Goal: Task Accomplishment & Management: Manage account settings

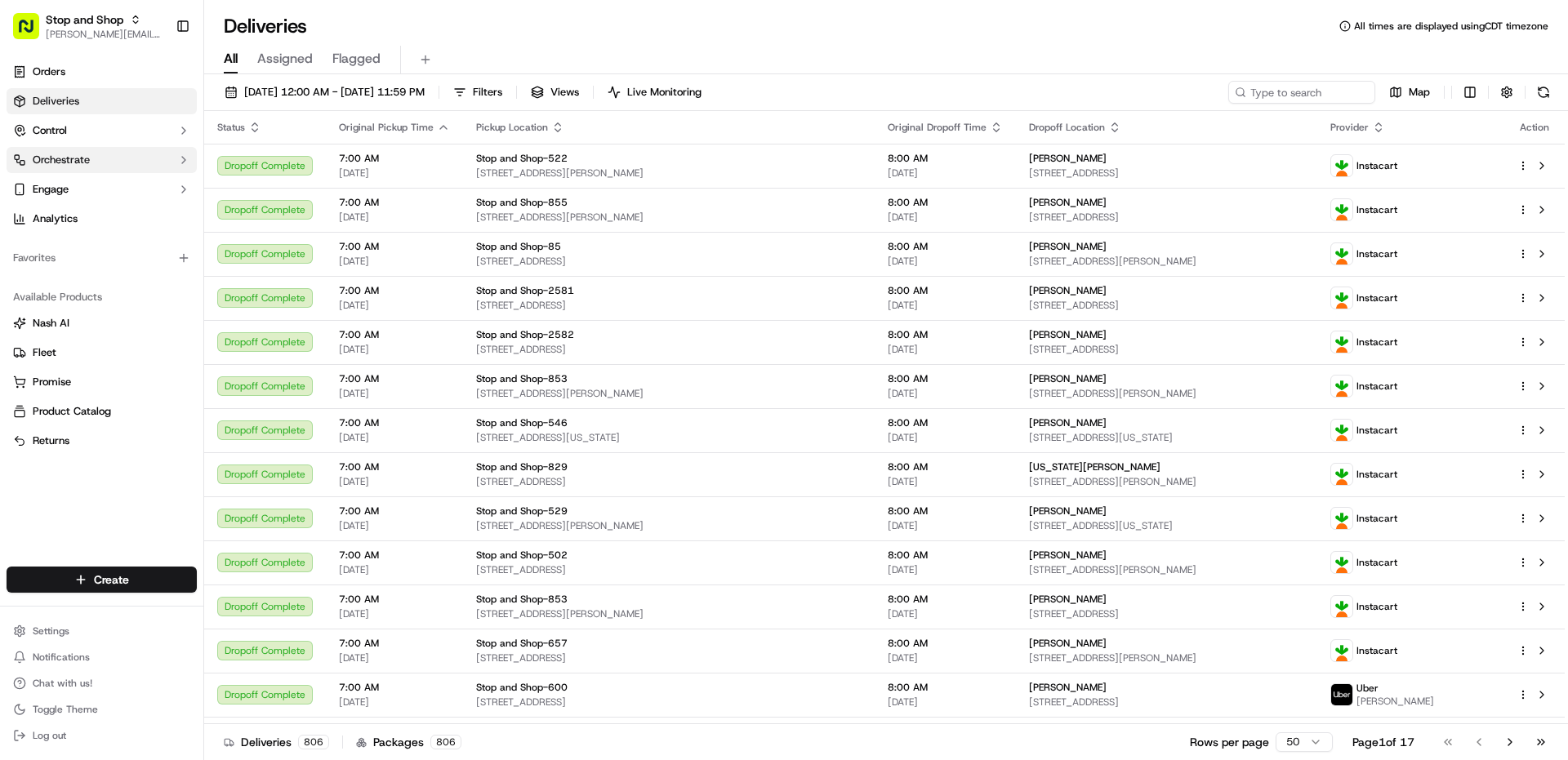
click at [84, 169] on button "Orchestrate" at bounding box center [102, 160] width 190 height 26
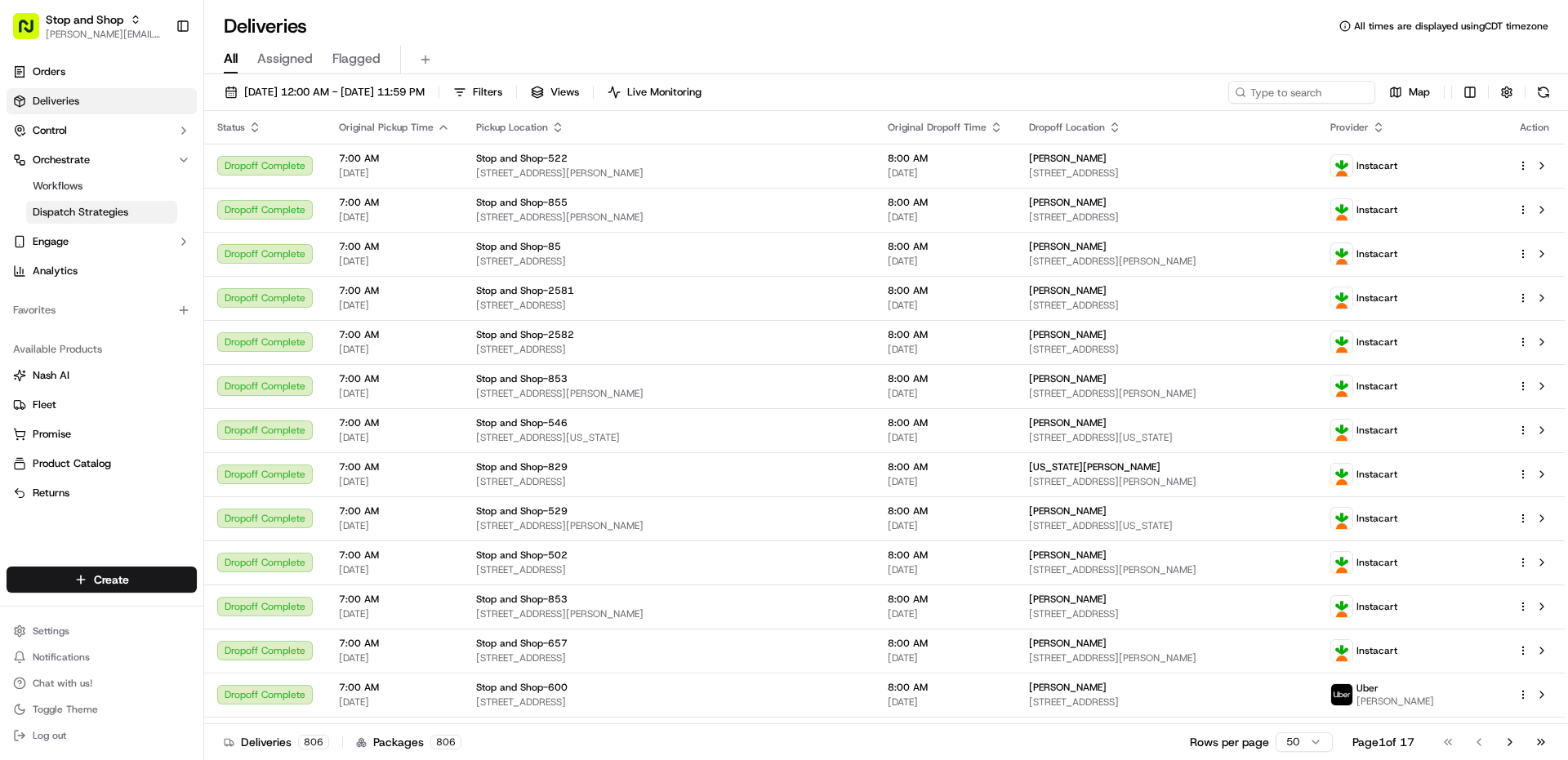
click at [80, 211] on span "Dispatch Strategies" at bounding box center [81, 213] width 96 height 15
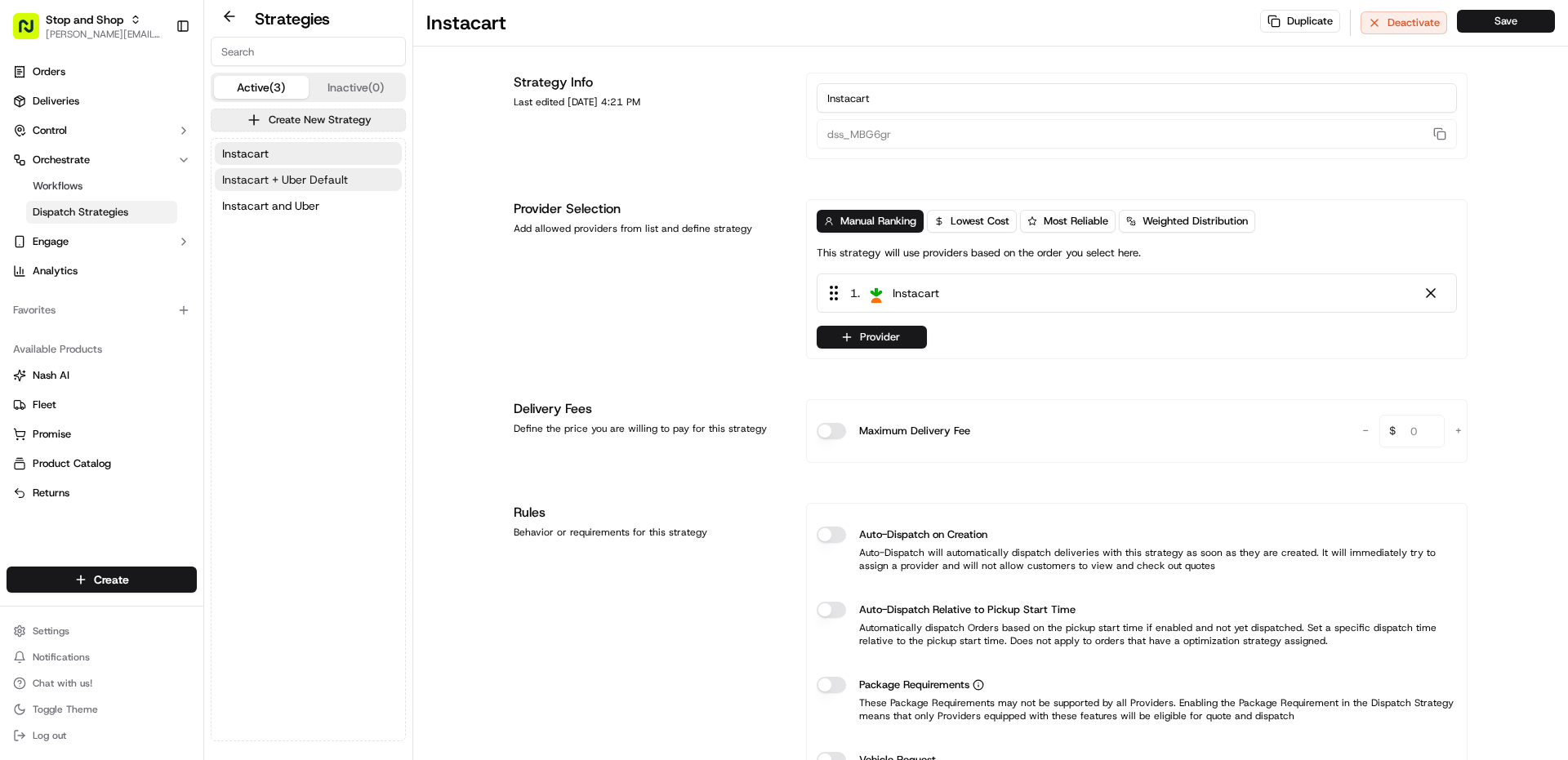
click at [295, 179] on span "Instacart + Uber Default" at bounding box center [285, 179] width 126 height 17
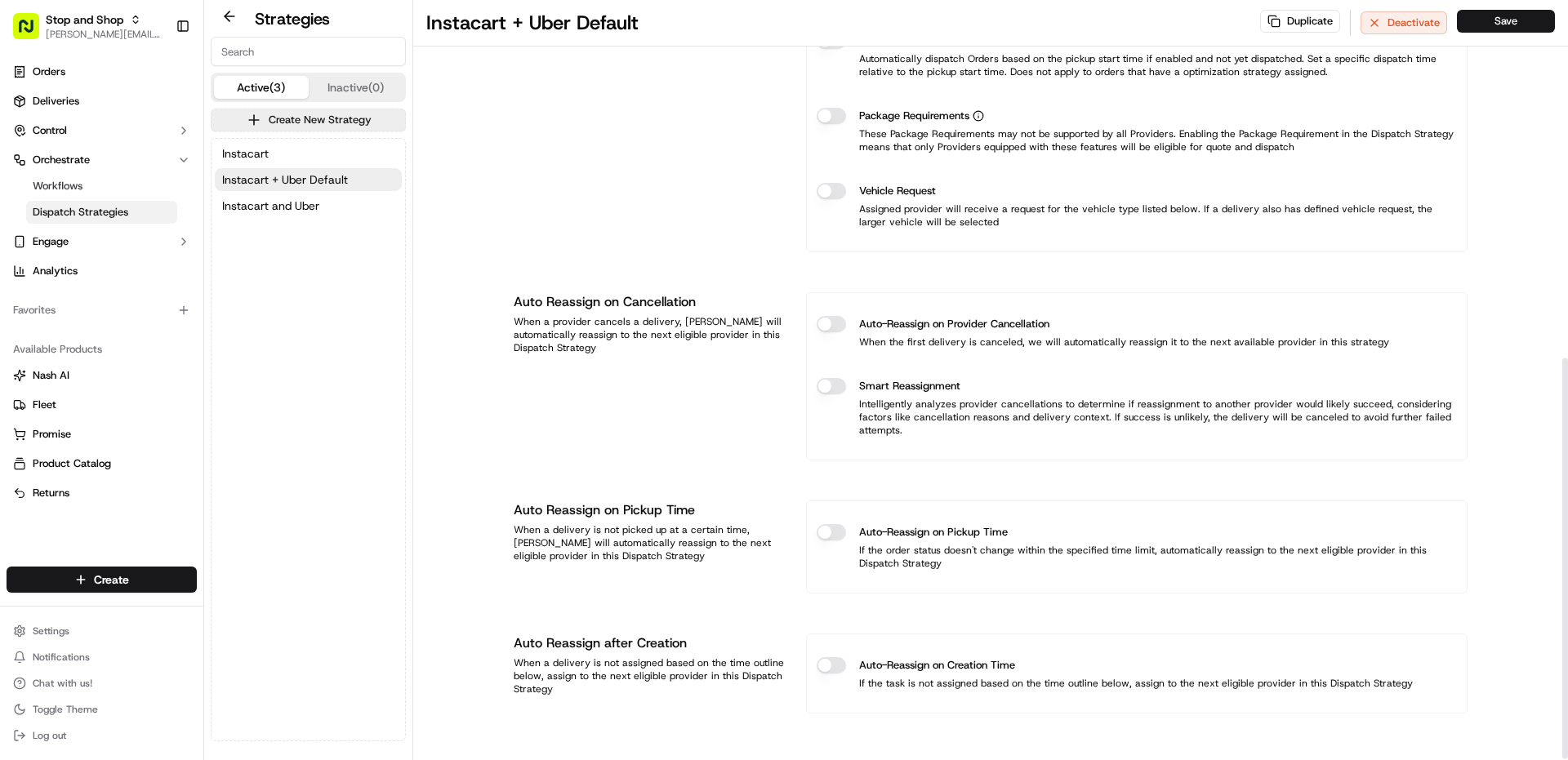
scroll to position [680, 0]
click at [828, 537] on button "Auto-Reassign on Pickup Time" at bounding box center [832, 535] width 30 height 17
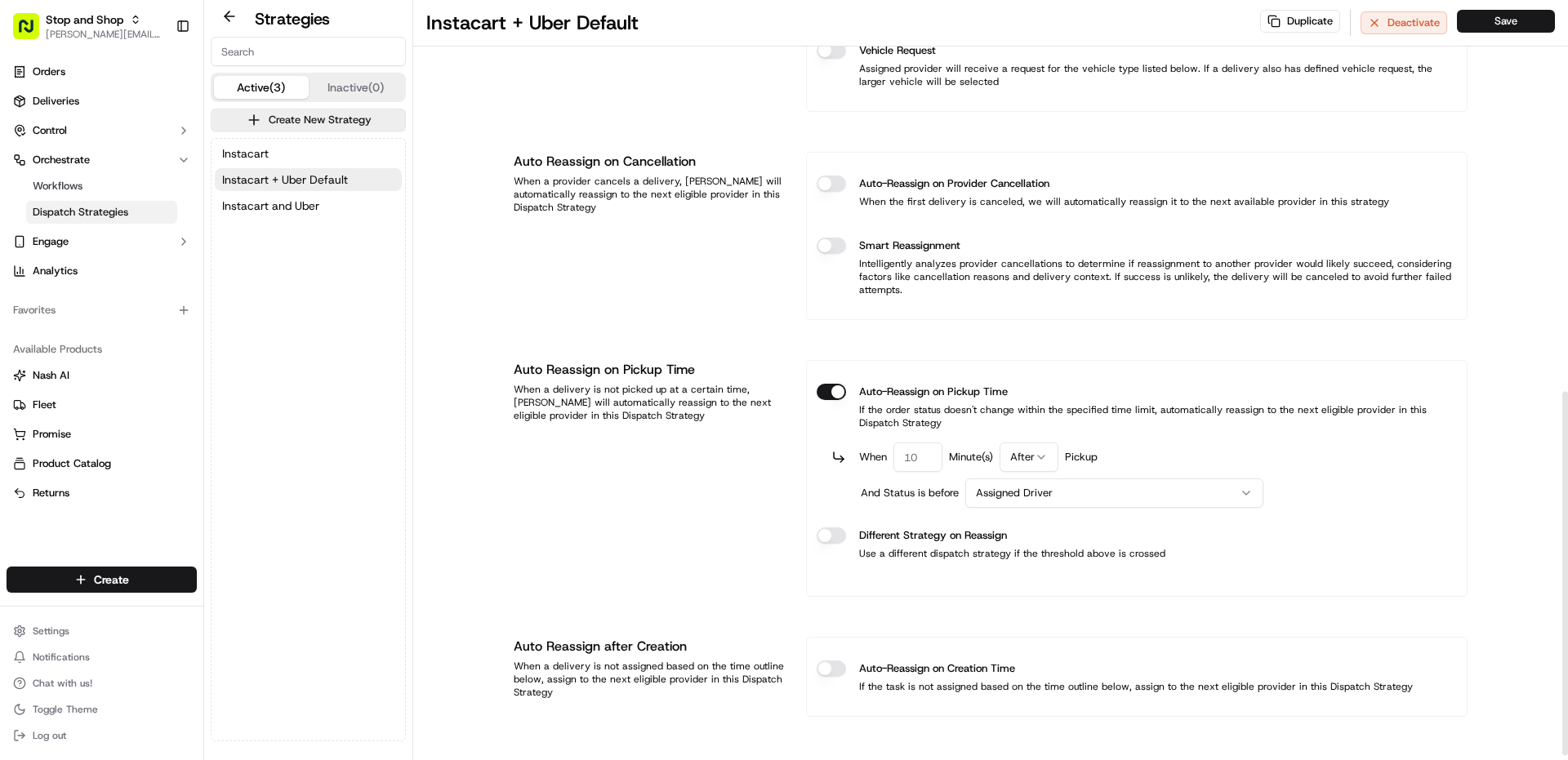
scroll to position [825, 0]
click at [844, 390] on button "Auto-Reassign on Pickup Time" at bounding box center [832, 389] width 30 height 17
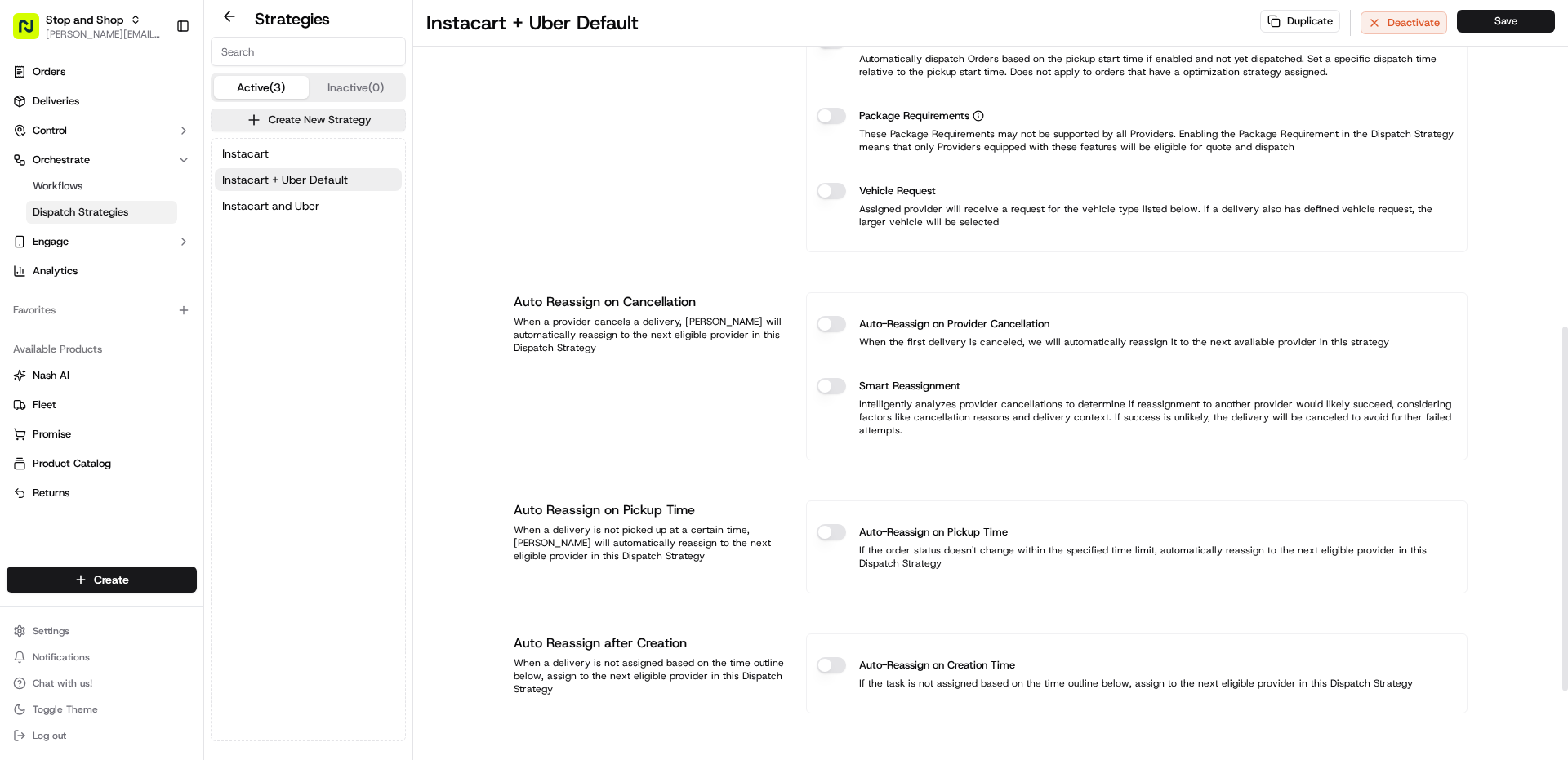
scroll to position [682, 0]
click at [129, 65] on link "Orders" at bounding box center [102, 72] width 190 height 26
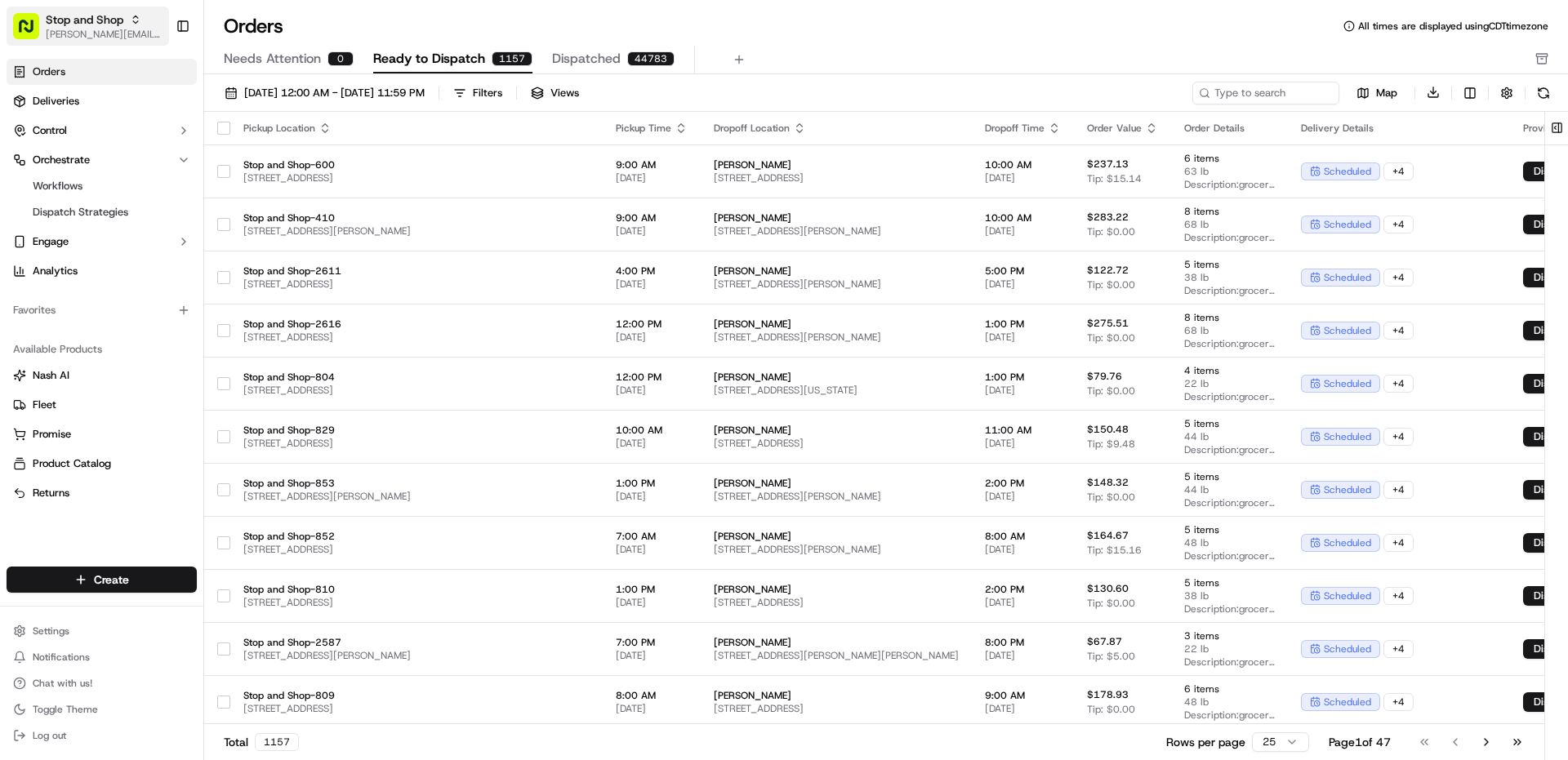
click at [102, 30] on span "[PERSON_NAME][EMAIL_ADDRESS][PERSON_NAME][DOMAIN_NAME]" at bounding box center [103, 35] width 117 height 13
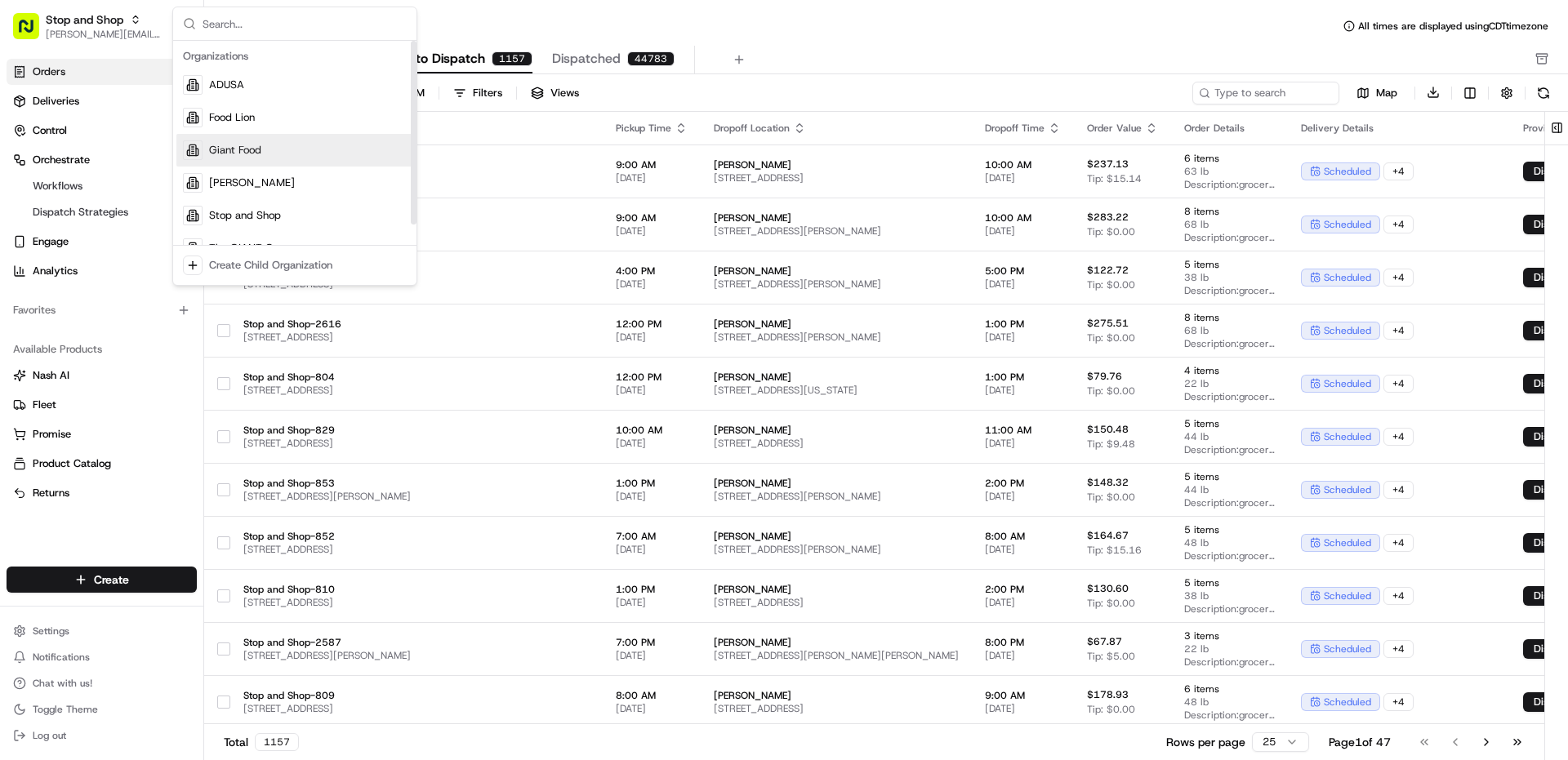
click at [203, 146] on div "Giant Food" at bounding box center [294, 151] width 237 height 33
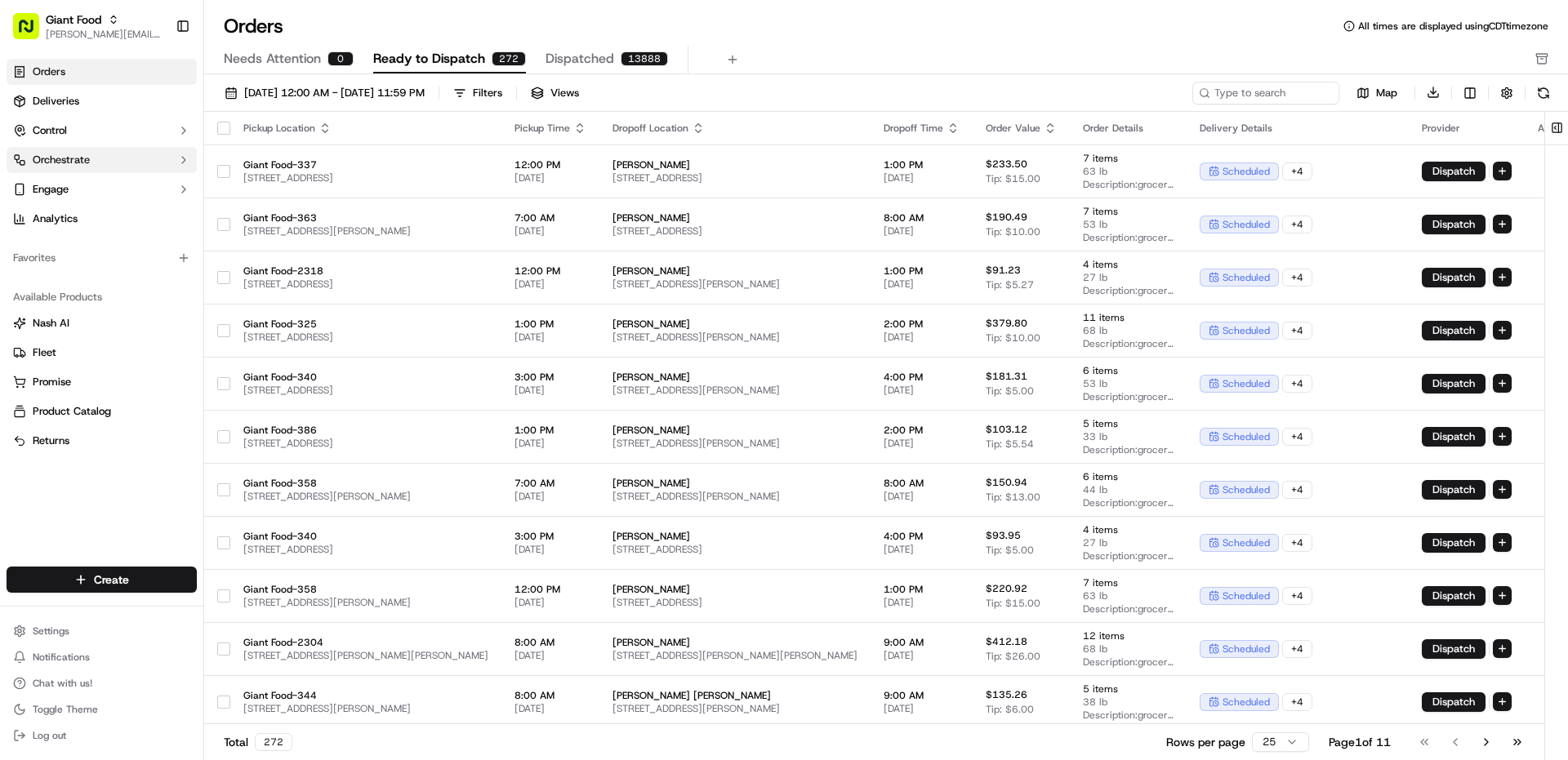
click at [103, 164] on button "Orchestrate" at bounding box center [102, 160] width 190 height 26
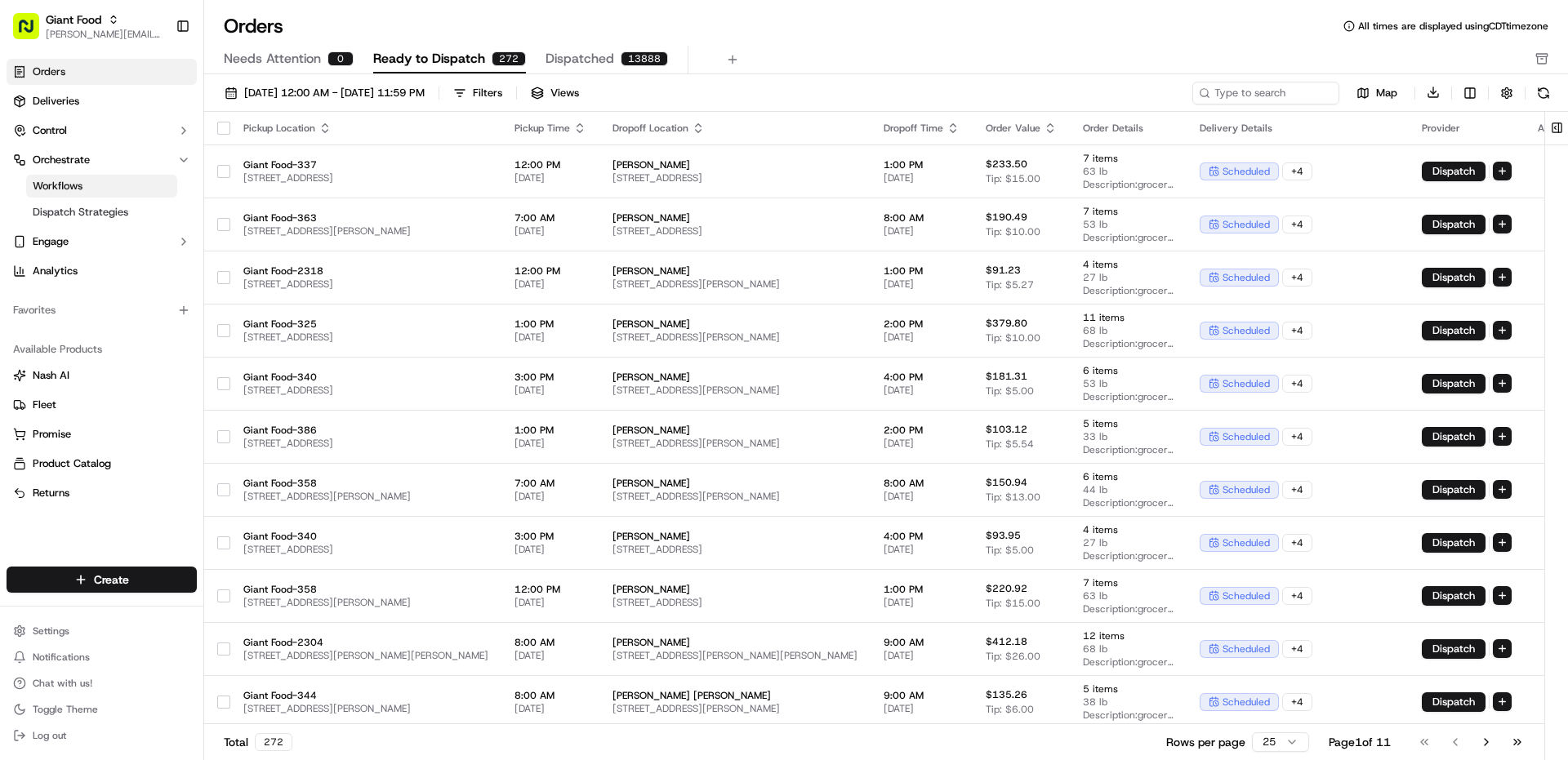
click at [102, 187] on link "Workflows" at bounding box center [102, 186] width 151 height 23
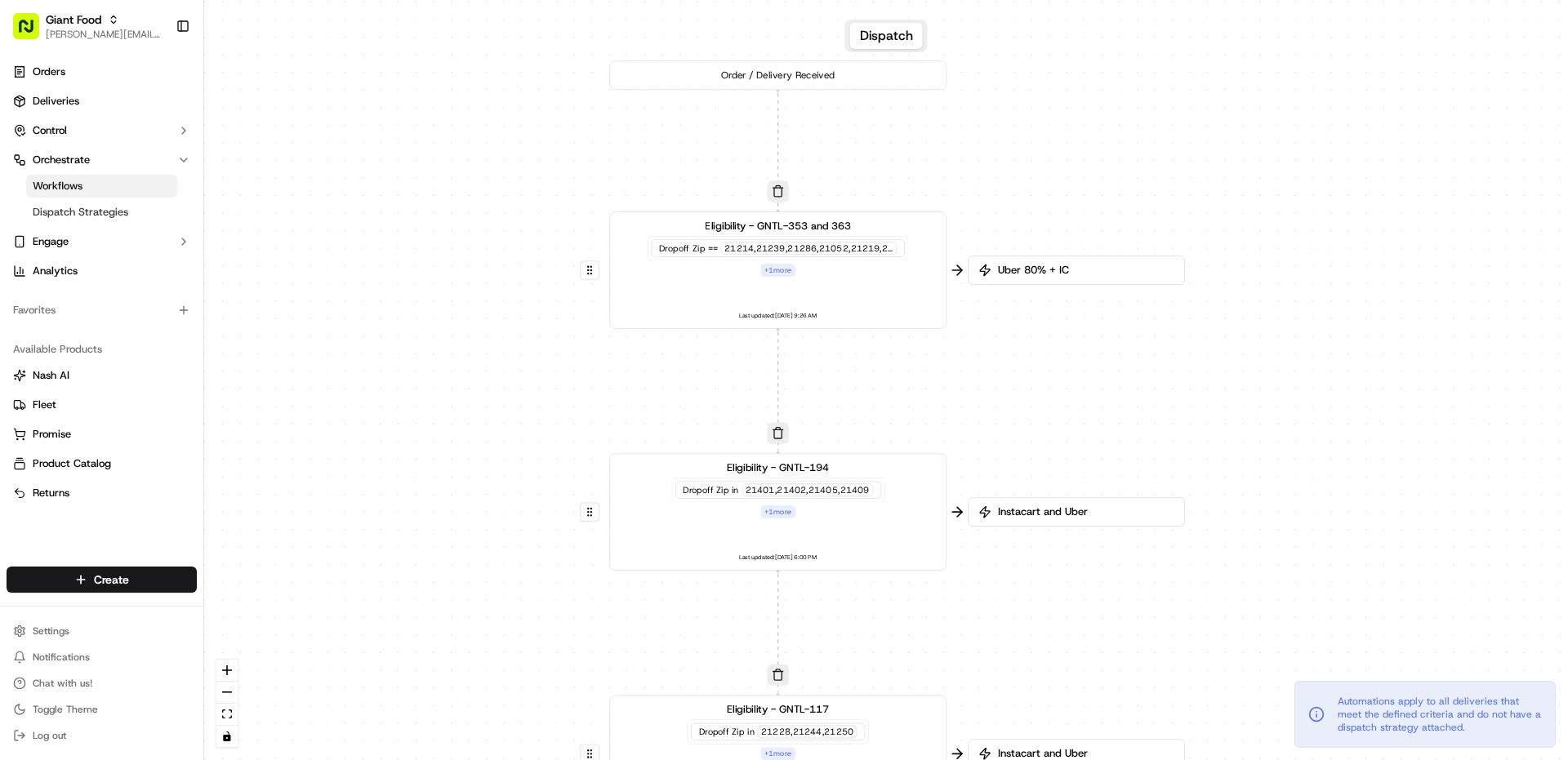
drag, startPoint x: 1016, startPoint y: 195, endPoint x: 995, endPoint y: 639, distance: 444.5
click at [995, 639] on div "0 0 0 0 0 0 0 Order / Delivery Received Eligibility - GNTL-353 and 363 Dropoff …" at bounding box center [886, 380] width 1364 height 760
click at [776, 195] on button "button" at bounding box center [777, 194] width 22 height 22
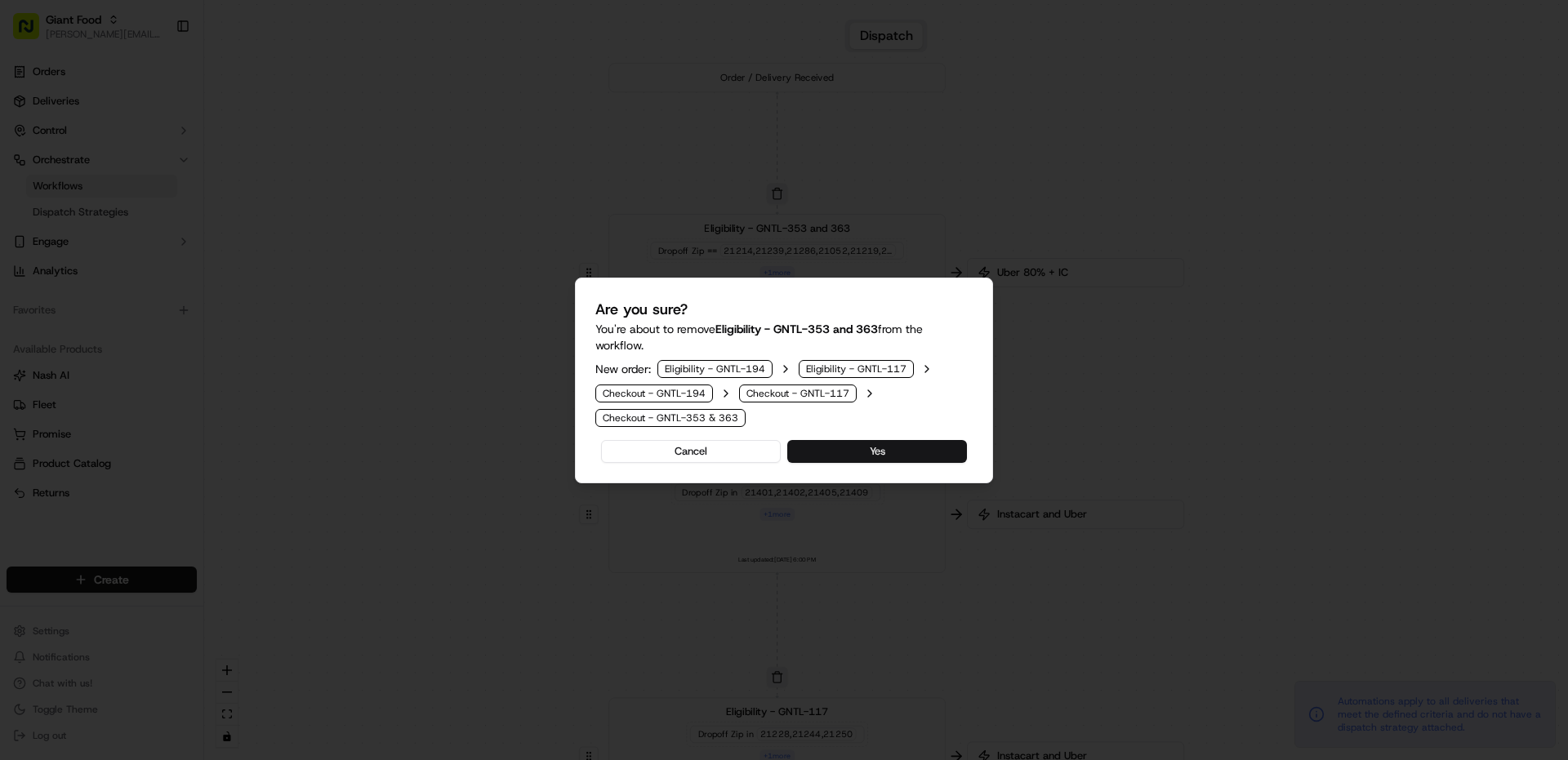
click at [857, 460] on button "Yes" at bounding box center [877, 452] width 179 height 23
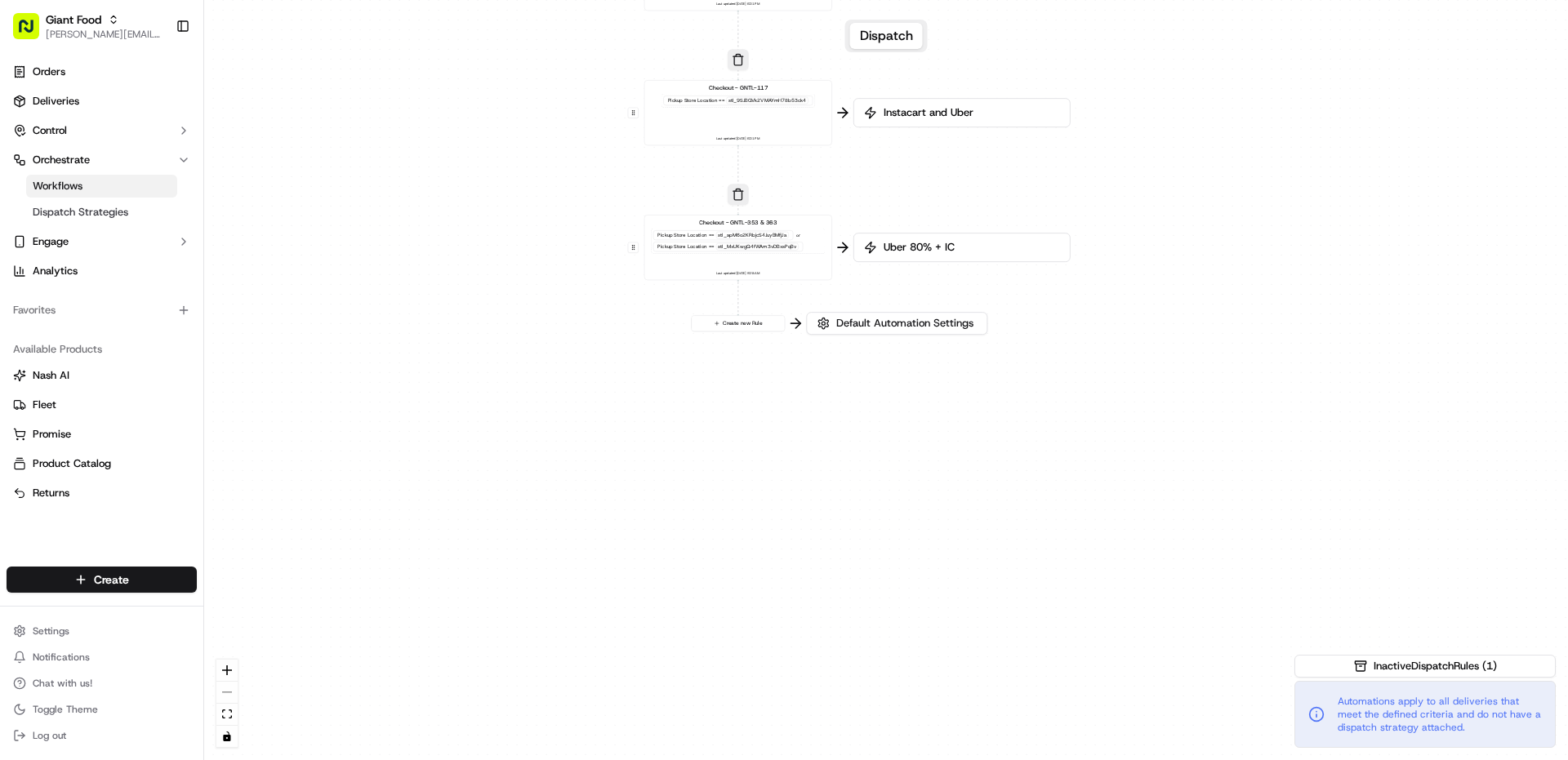
drag, startPoint x: 1049, startPoint y: 590, endPoint x: 906, endPoint y: -65, distance: 670.4
click at [906, 0] on html "Giant Food [PERSON_NAME][EMAIL_ADDRESS][PERSON_NAME][DOMAIN_NAME] Toggle Sideba…" at bounding box center [784, 380] width 1568 height 760
click at [739, 192] on button "button" at bounding box center [739, 194] width 22 height 22
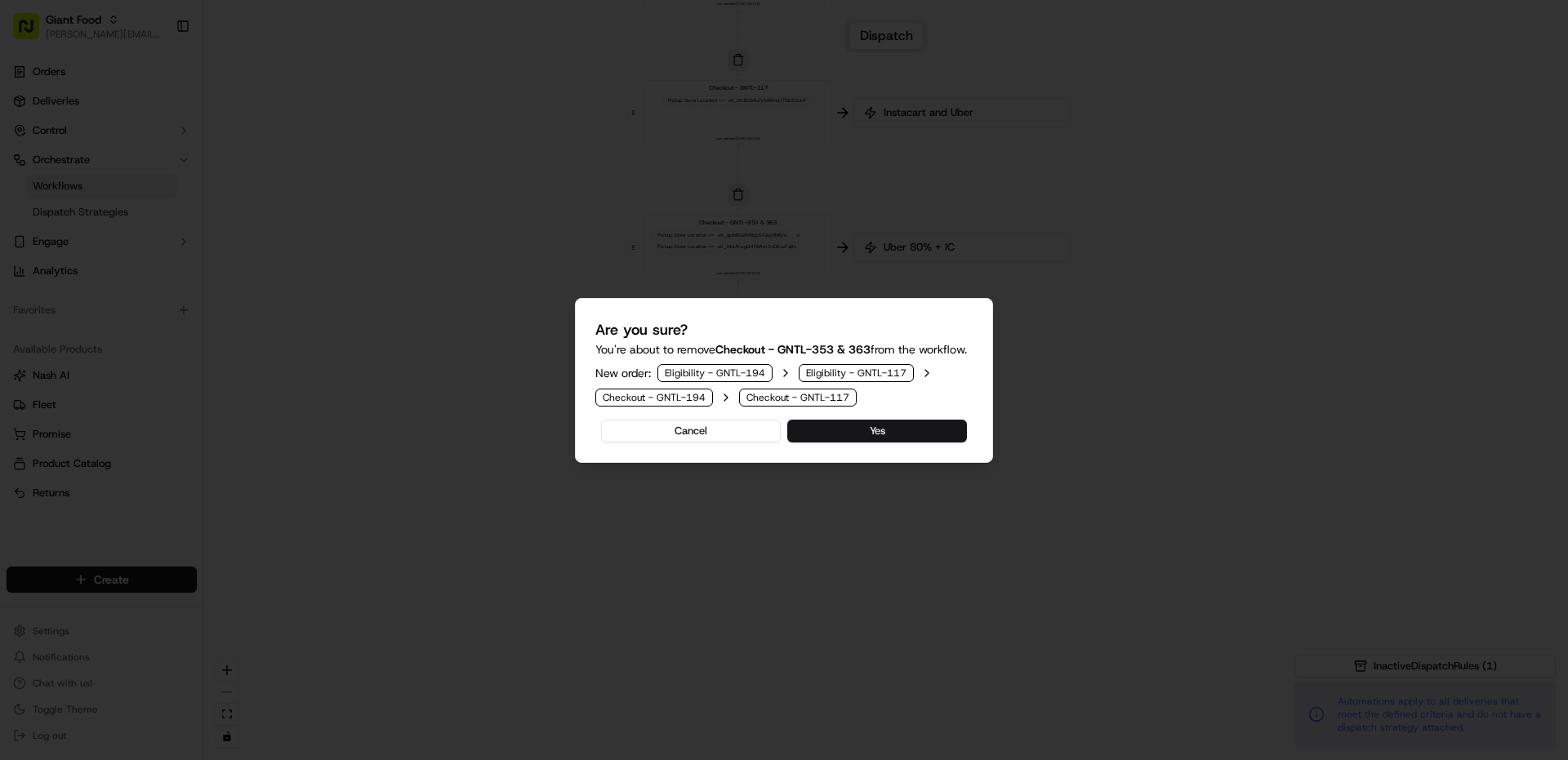
click at [841, 442] on button "Yes" at bounding box center [877, 432] width 179 height 23
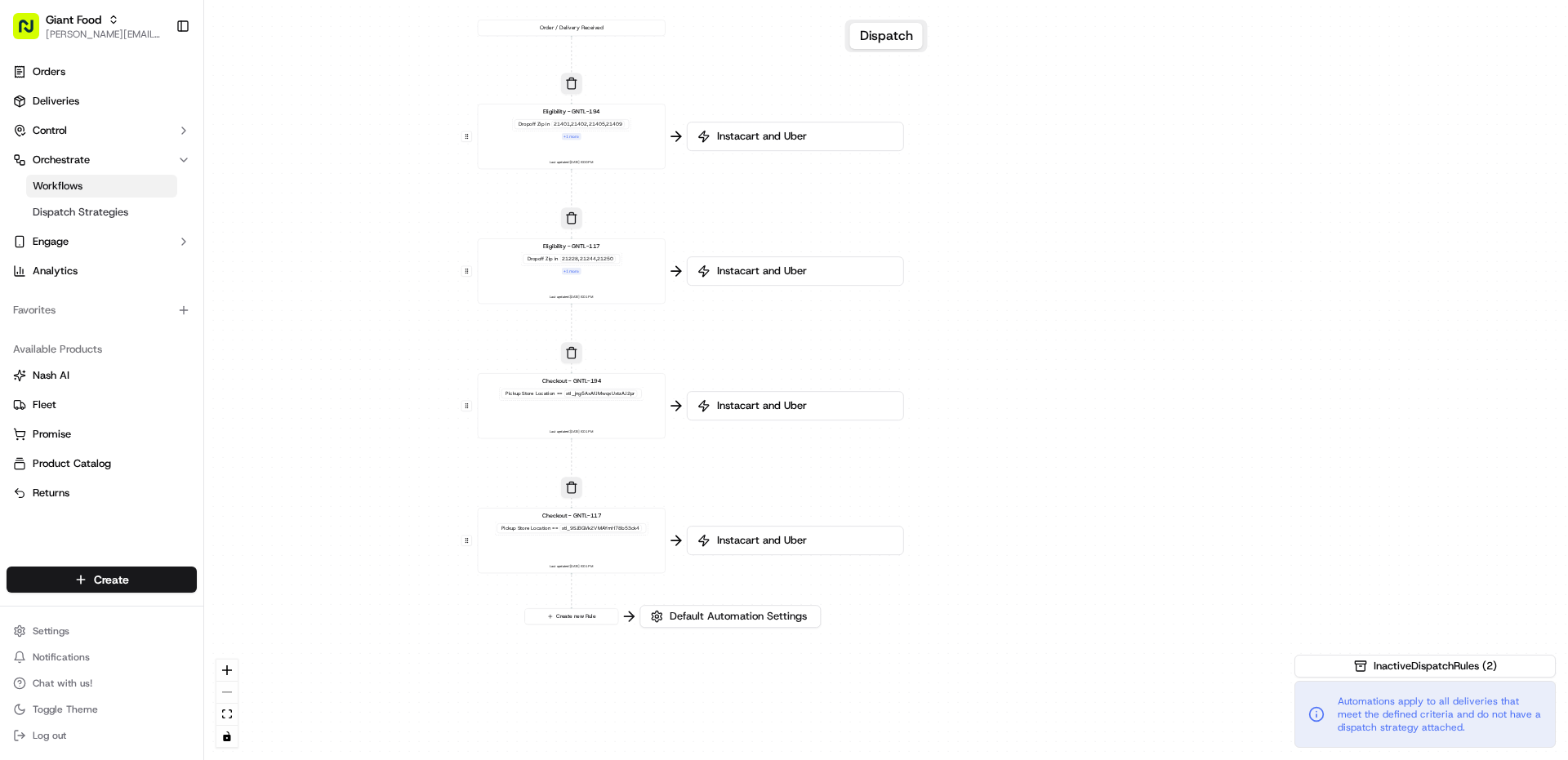
drag, startPoint x: 1062, startPoint y: 272, endPoint x: 925, endPoint y: 639, distance: 391.7
click at [925, 639] on div "0 0 0 0 0 Order / Delivery Received Eligibility - GNTL-194 Dropoff Zip in 21401…" at bounding box center [886, 380] width 1364 height 760
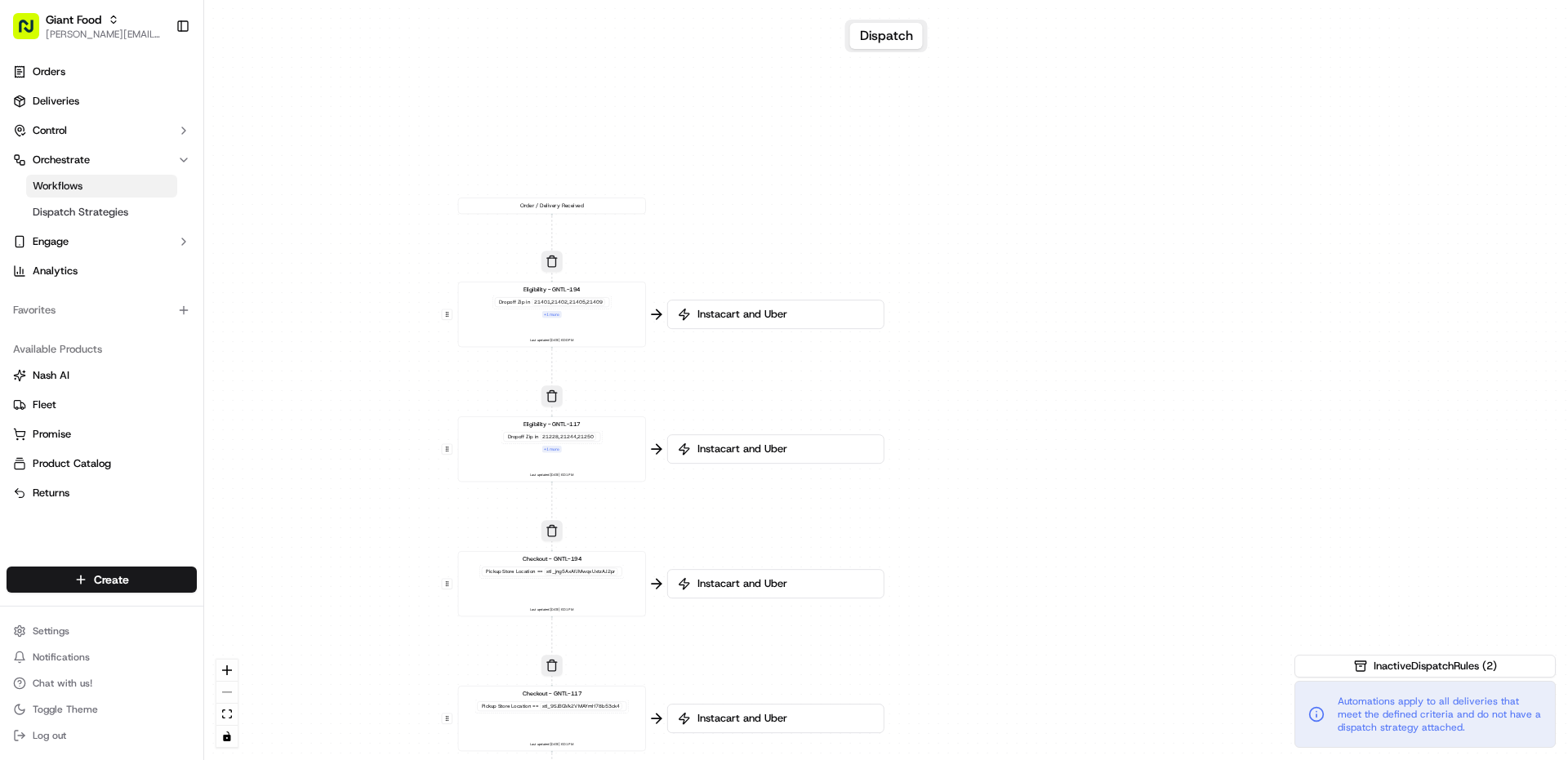
drag, startPoint x: 1017, startPoint y: 399, endPoint x: 1005, endPoint y: 571, distance: 172.4
click at [1004, 573] on div "0 0 0 0 0 Order / Delivery Received Eligibility - GNTL-194 Dropoff Zip in 21401…" at bounding box center [886, 380] width 1364 height 760
click at [131, 20] on div "Giant Food" at bounding box center [103, 20] width 117 height 17
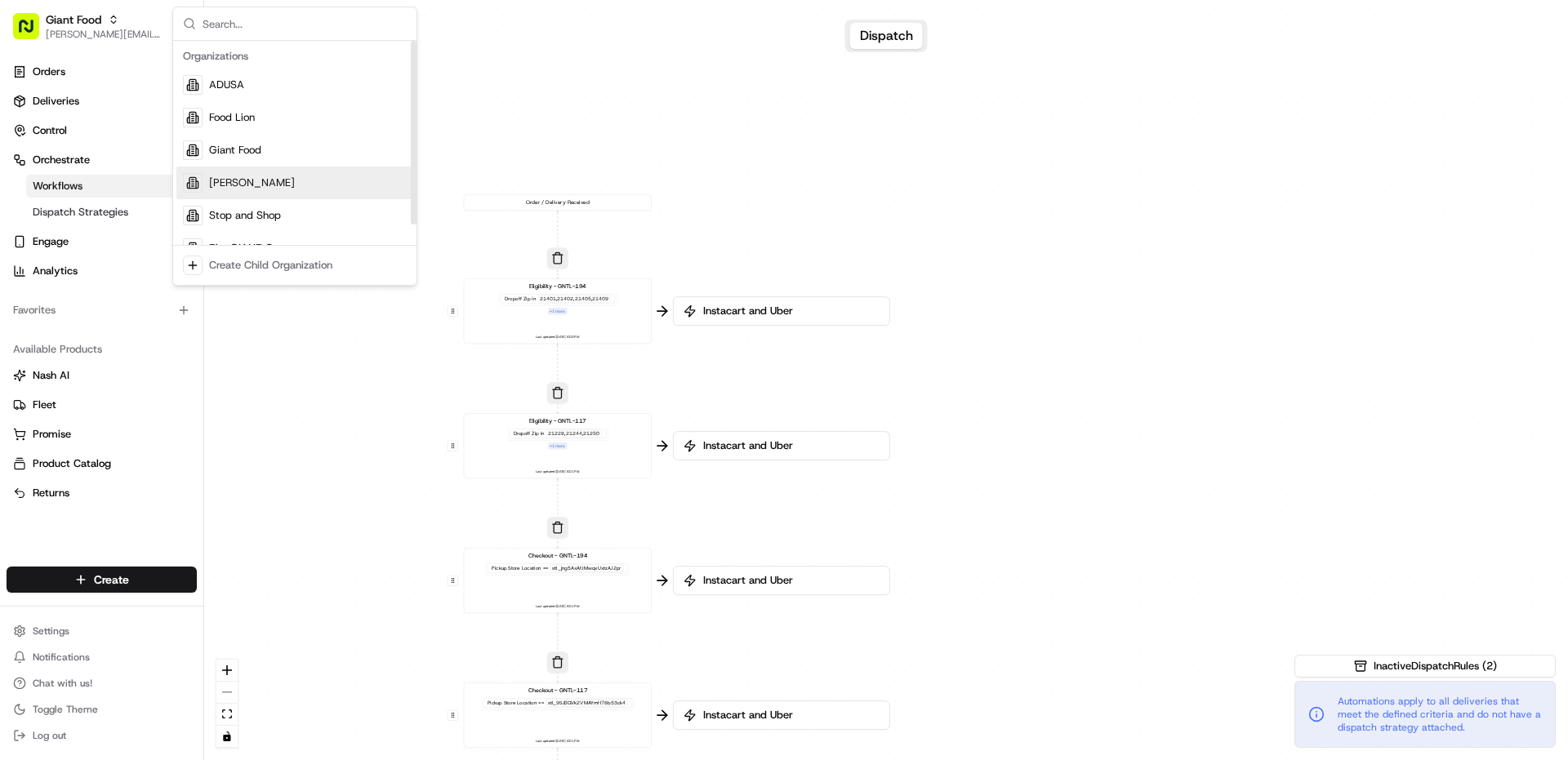
click at [248, 183] on div "[PERSON_NAME]" at bounding box center [294, 183] width 237 height 33
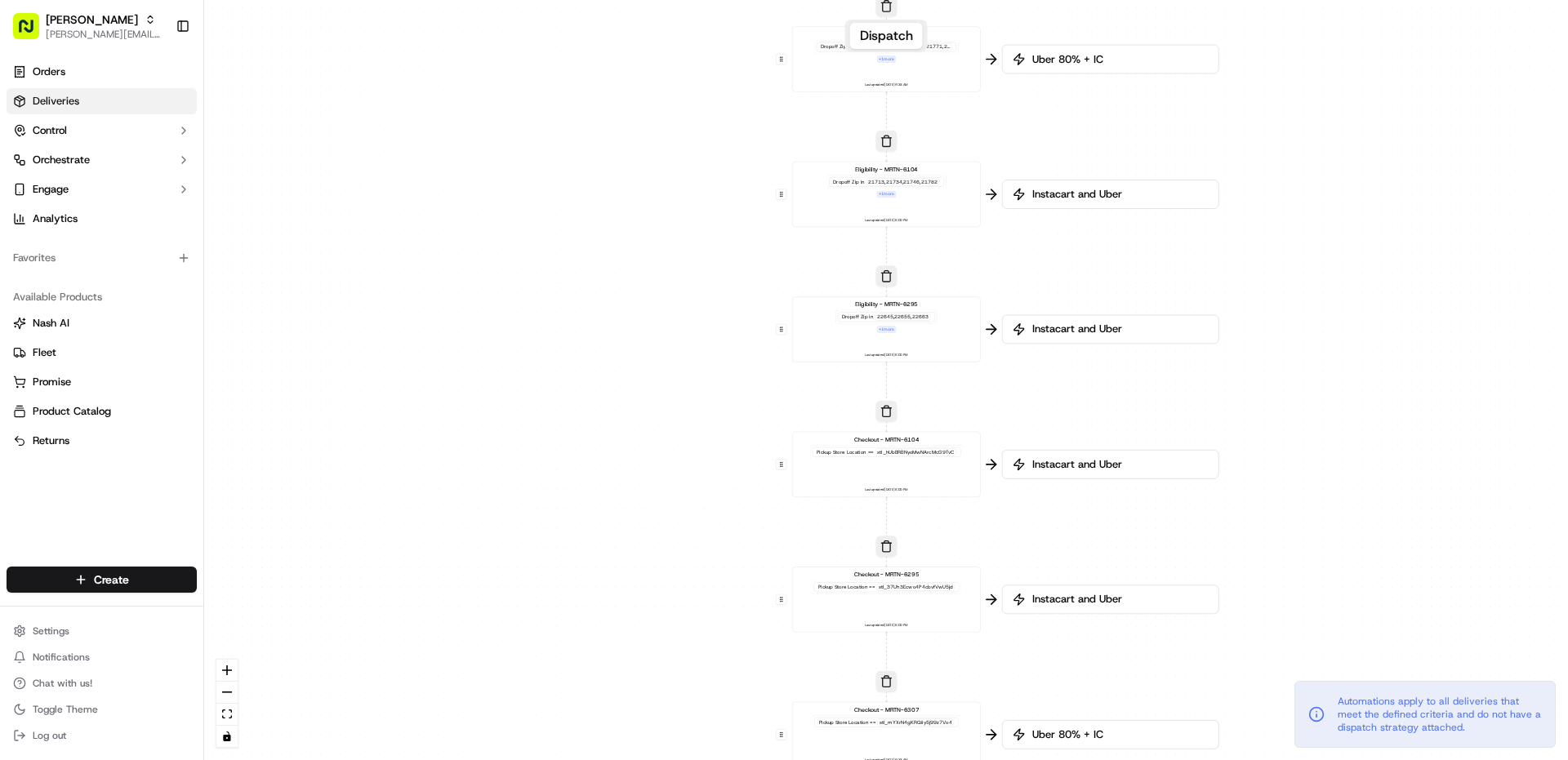
click at [93, 99] on link "Deliveries" at bounding box center [102, 102] width 190 height 26
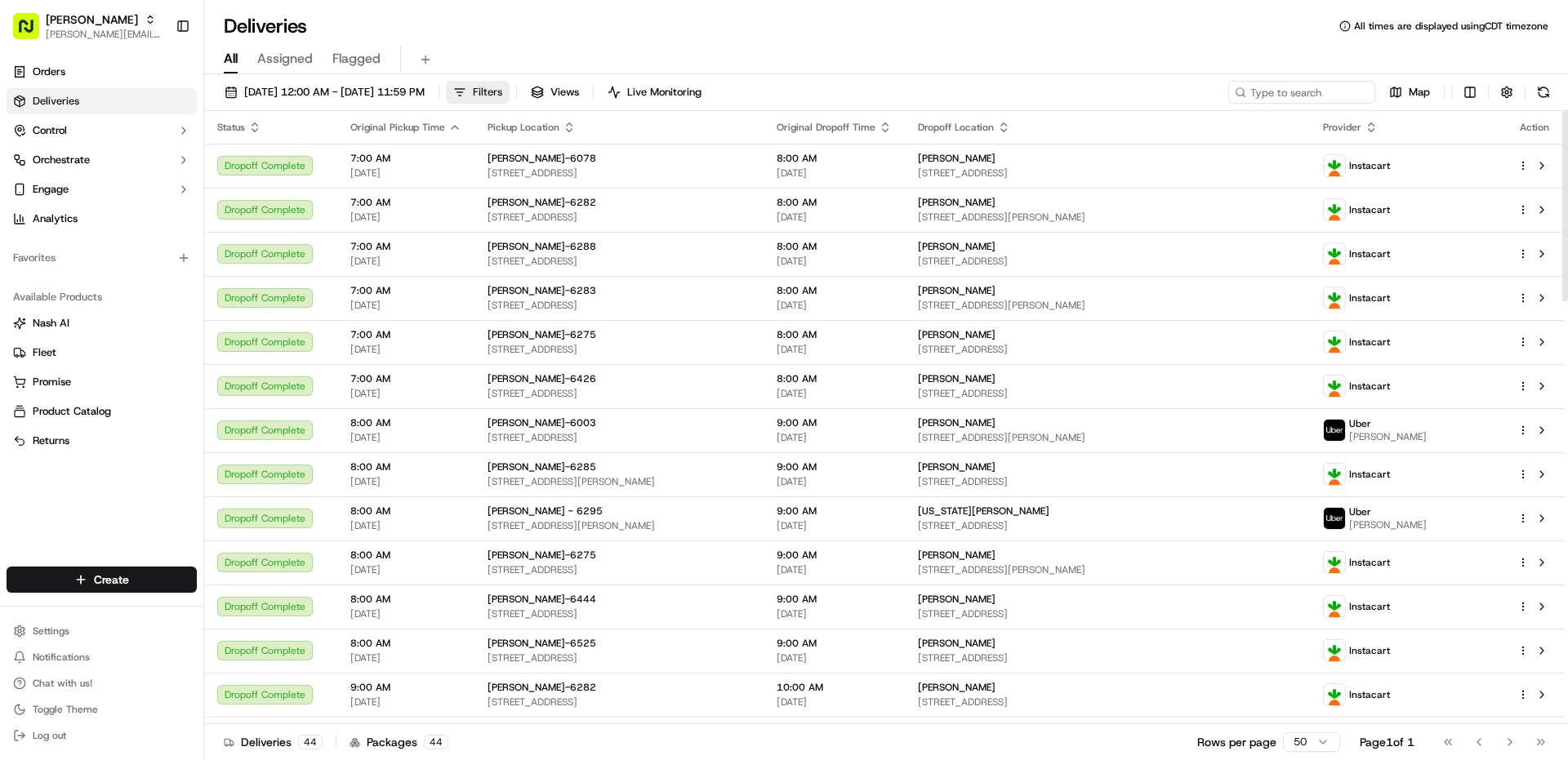
click at [509, 99] on button "Filters" at bounding box center [477, 93] width 64 height 23
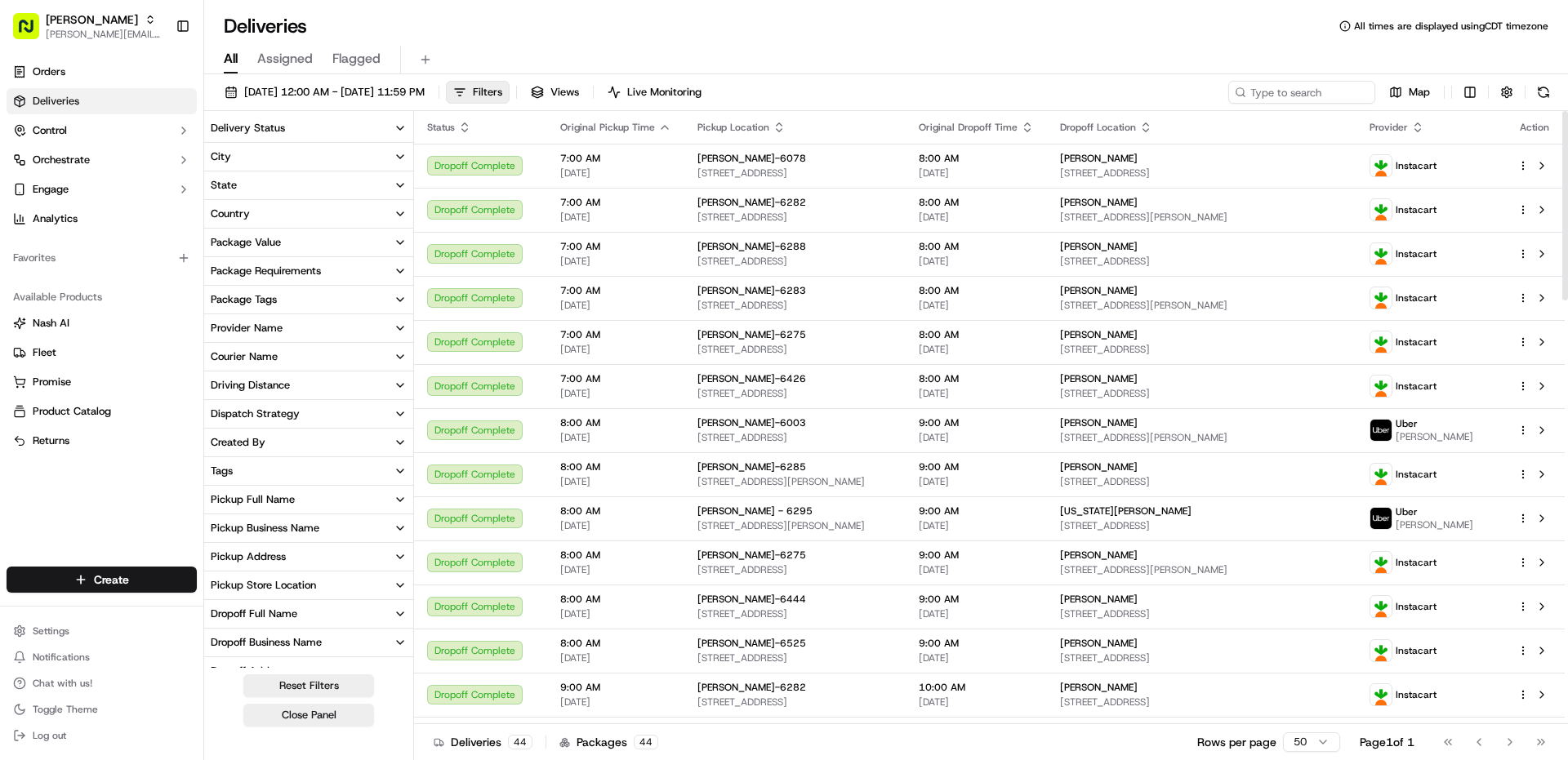
click at [336, 484] on button "Tags" at bounding box center [308, 471] width 209 height 28
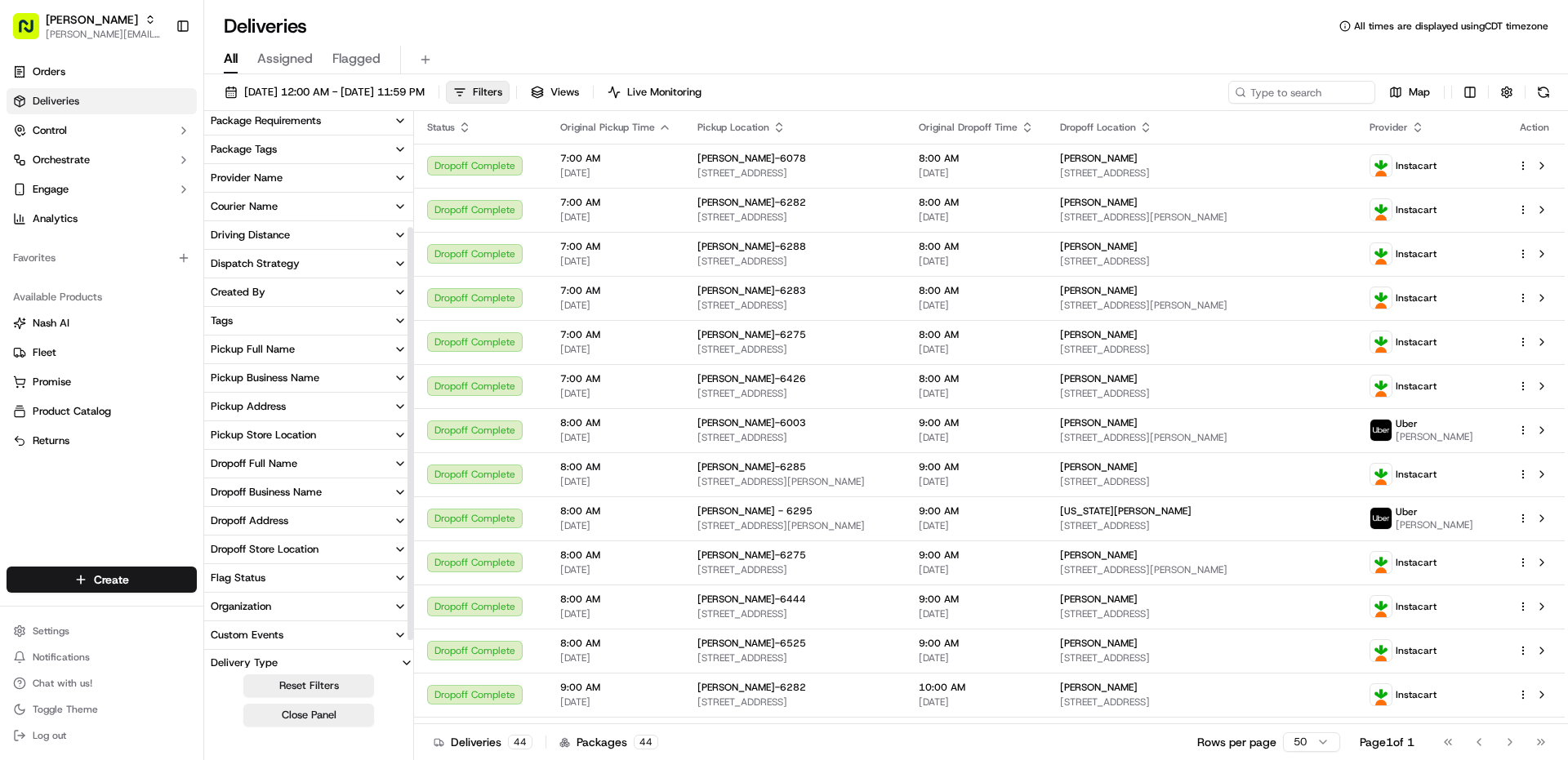
scroll to position [151, 0]
click at [323, 431] on button "Pickup Store Location" at bounding box center [308, 435] width 209 height 28
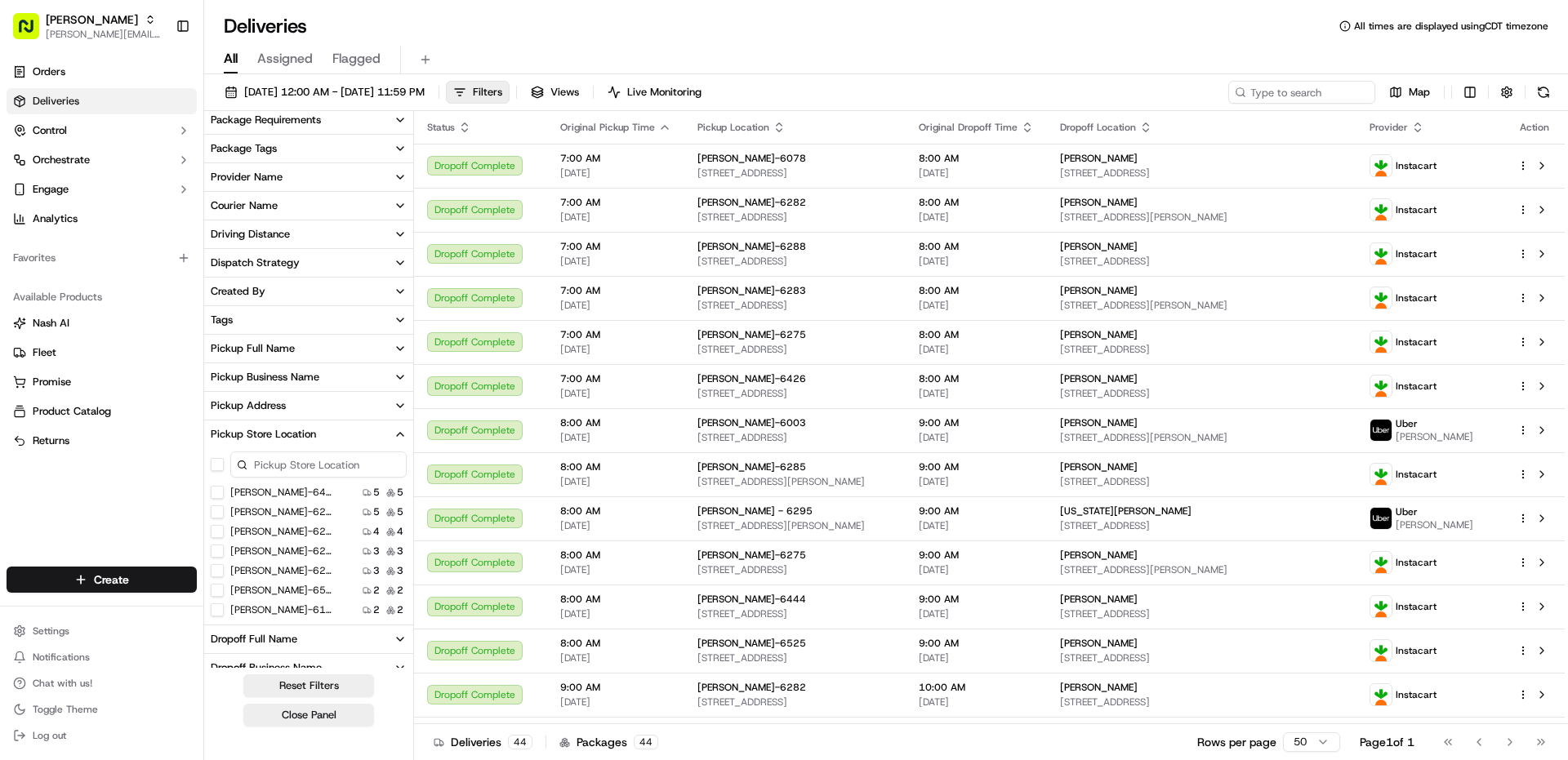
click at [309, 461] on input at bounding box center [318, 465] width 176 height 26
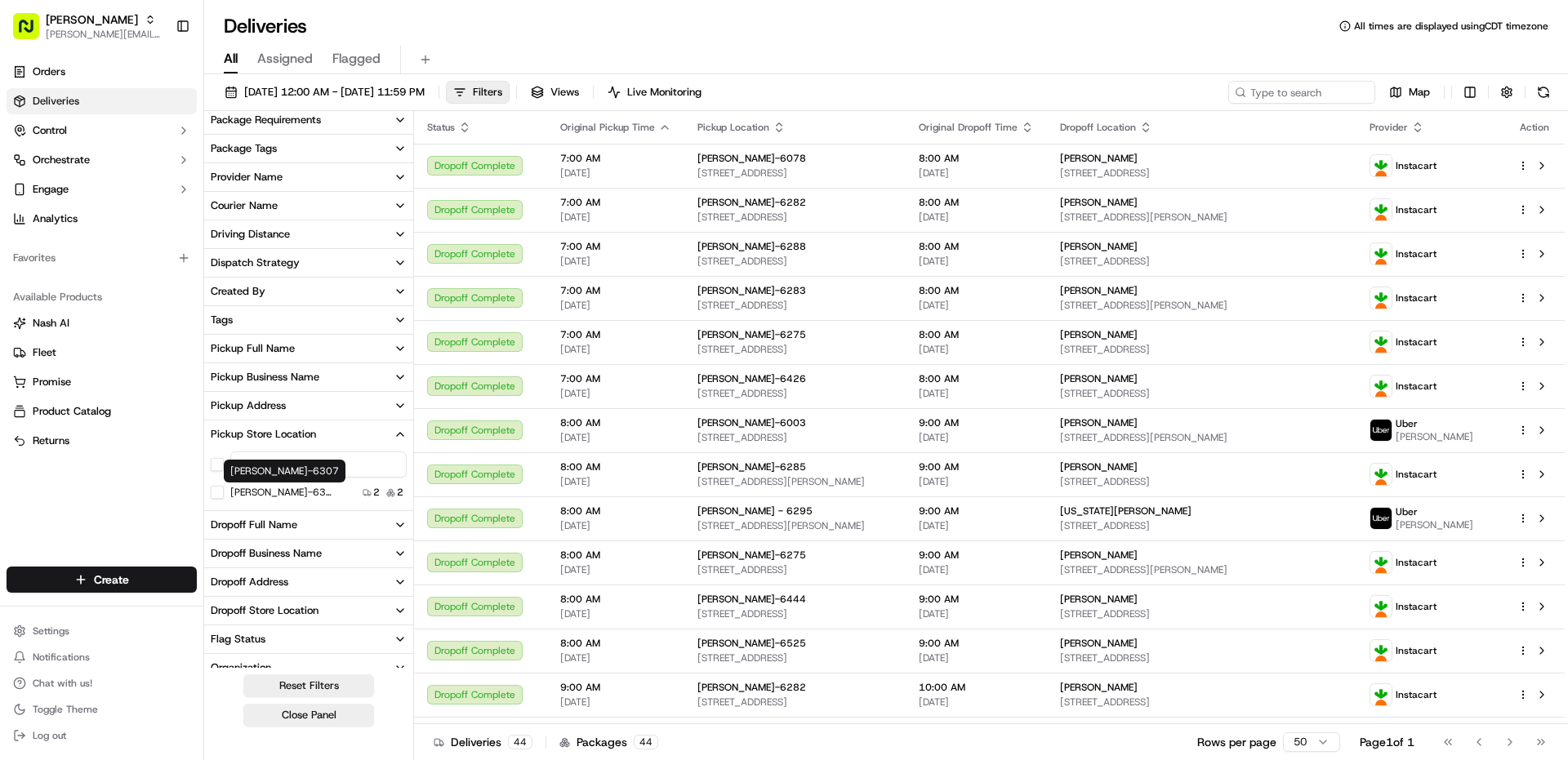
type input "6307"
click at [285, 492] on label "[PERSON_NAME]-6307" at bounding box center [282, 493] width 104 height 13
click at [224, 492] on button "[PERSON_NAME]-6307" at bounding box center [218, 493] width 13 height 13
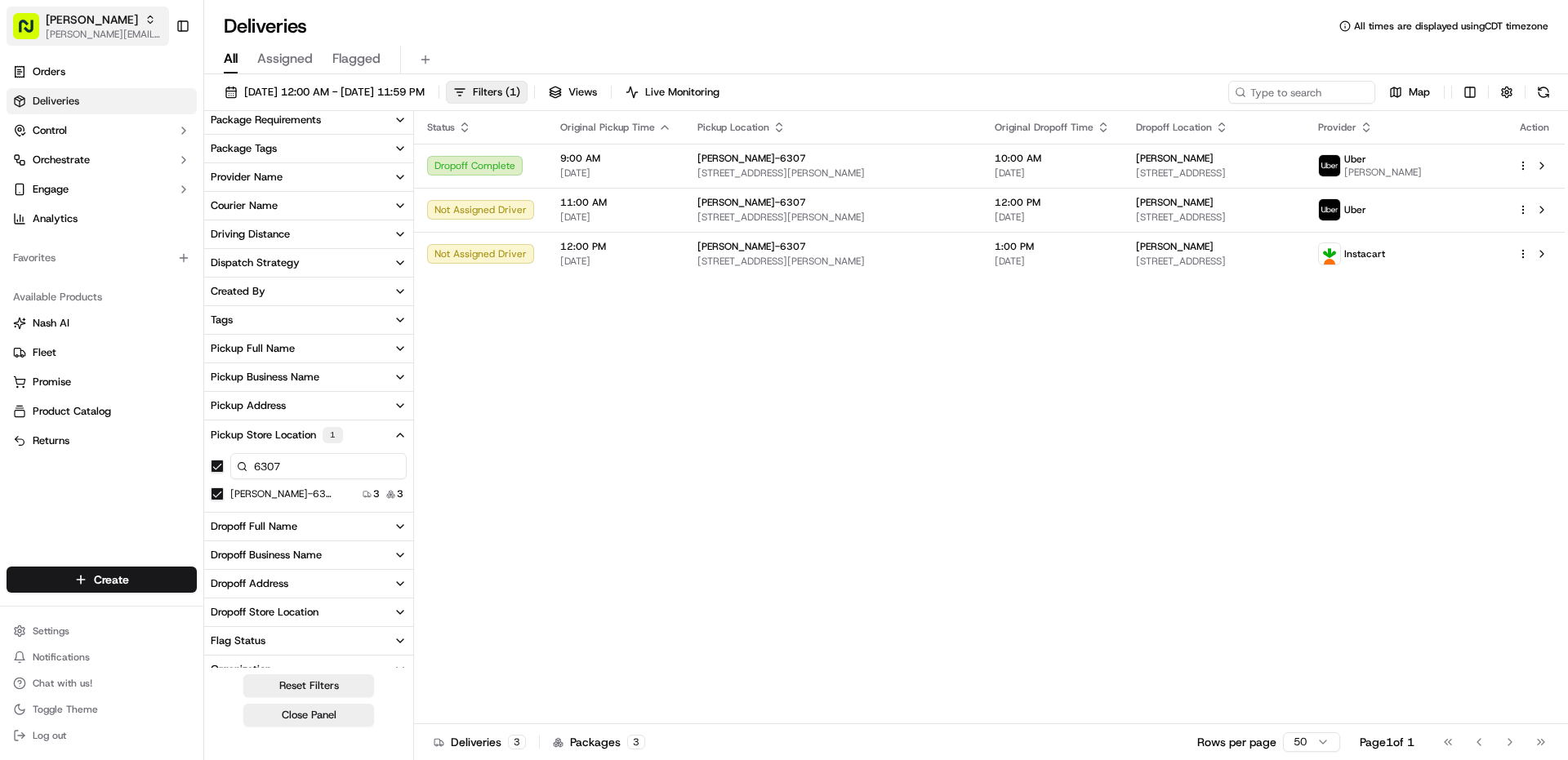
click at [113, 43] on button "Martin's [EMAIL_ADDRESS][PERSON_NAME][DOMAIN_NAME]" at bounding box center [88, 26] width 163 height 39
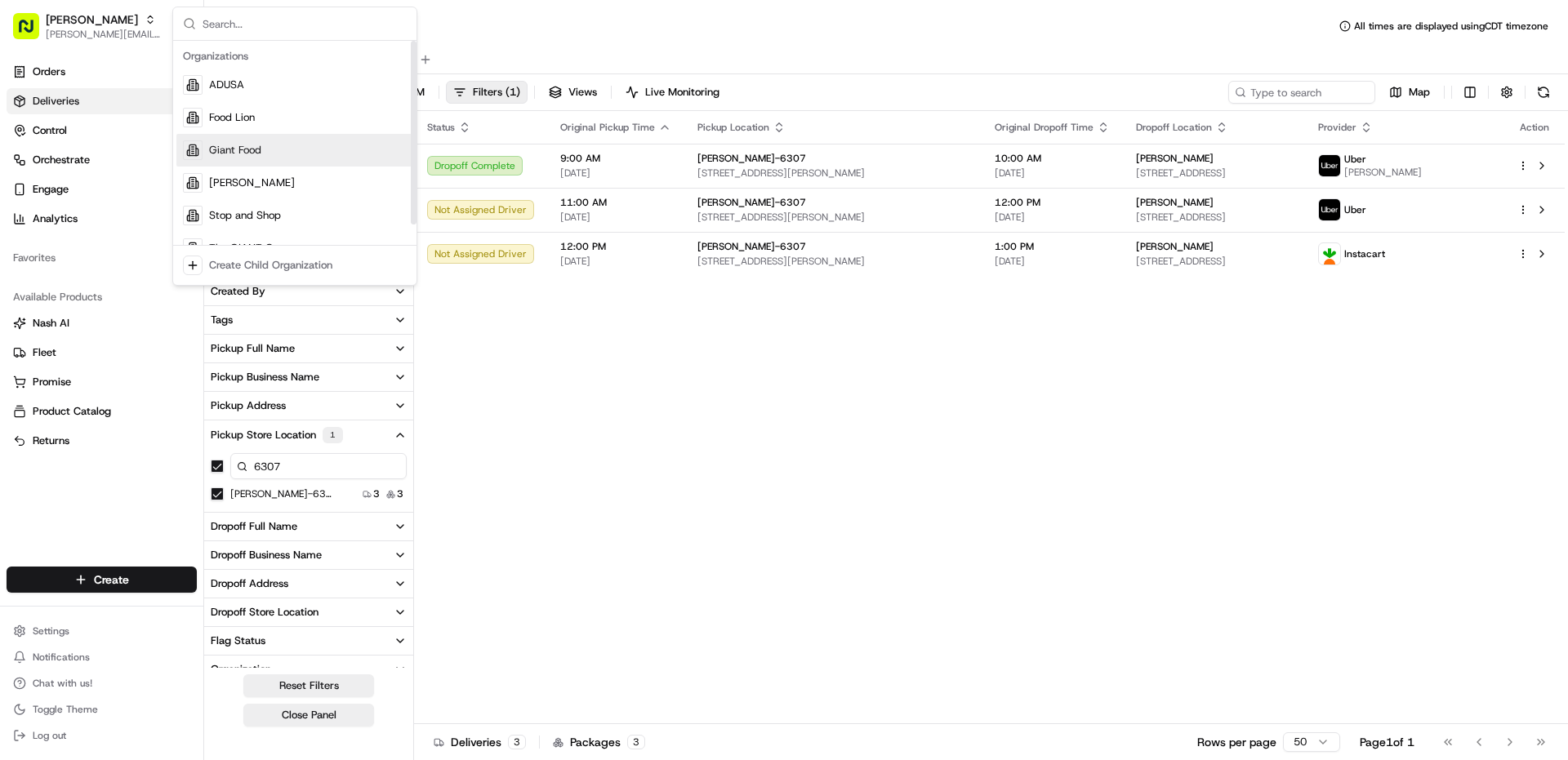
click at [226, 155] on span "Giant Food" at bounding box center [235, 151] width 52 height 15
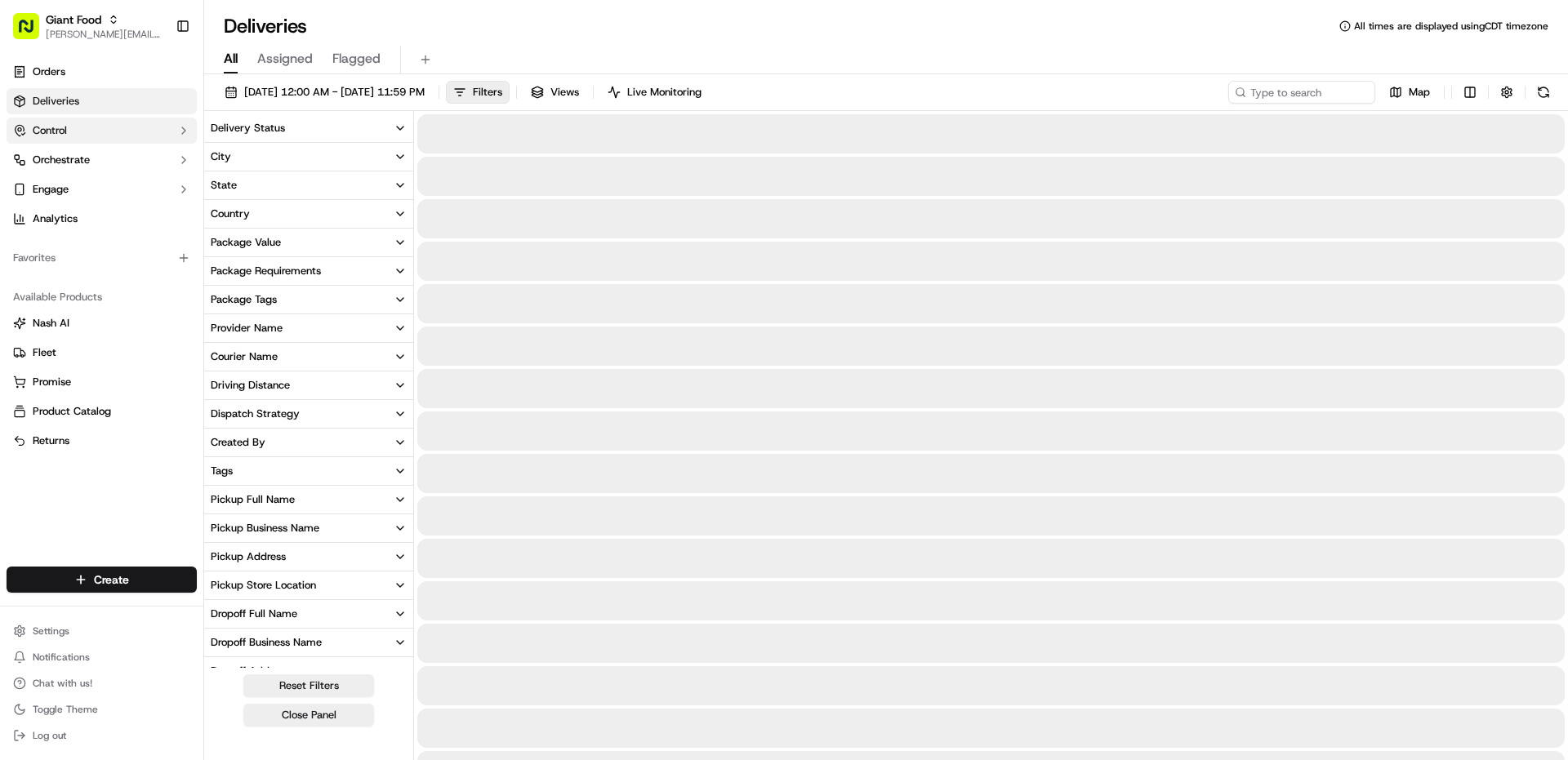
click at [93, 131] on button "Control" at bounding box center [102, 131] width 190 height 26
click at [116, 135] on button "Control" at bounding box center [102, 131] width 190 height 26
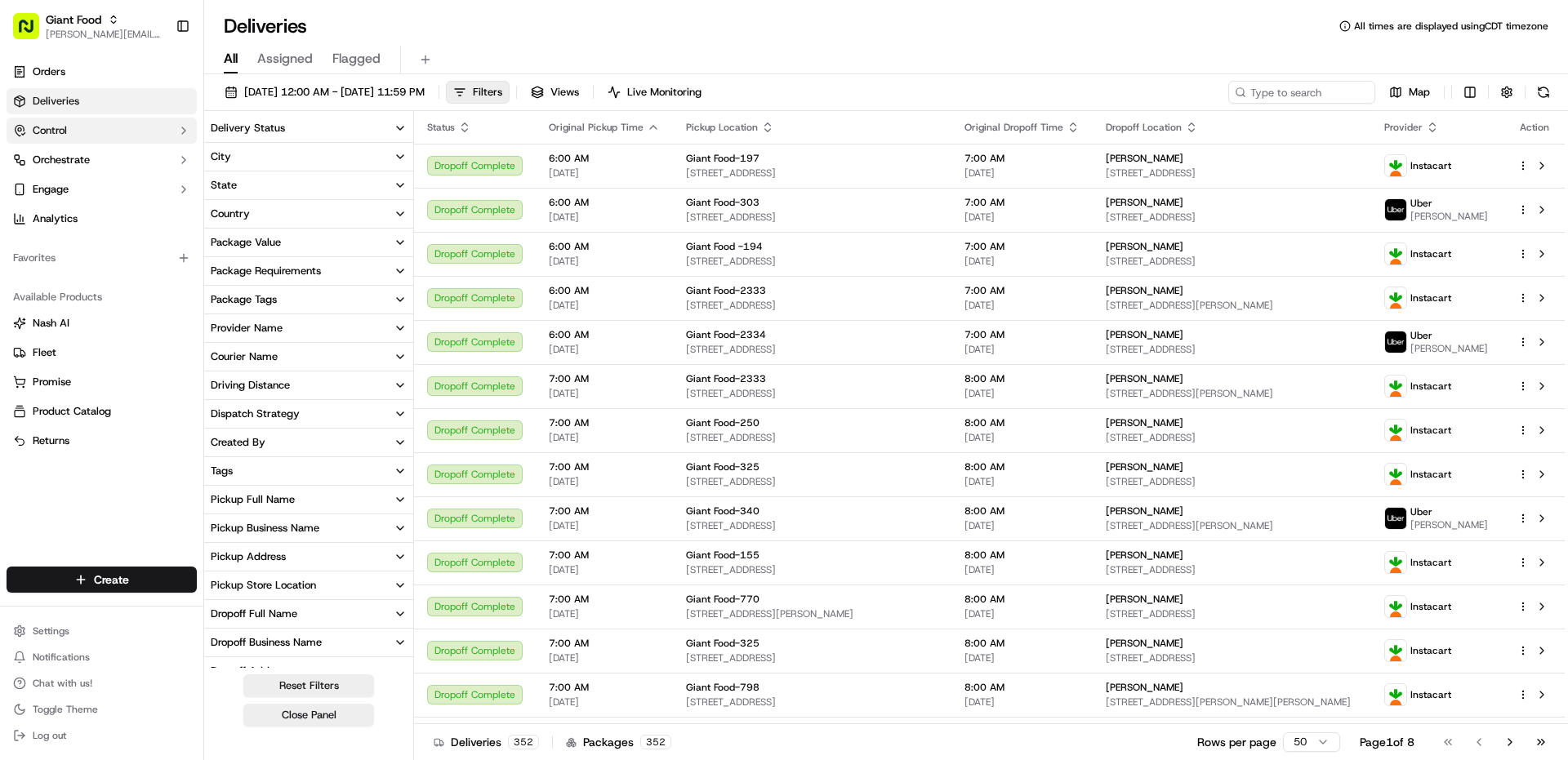
click at [105, 127] on button "Control" at bounding box center [102, 131] width 190 height 26
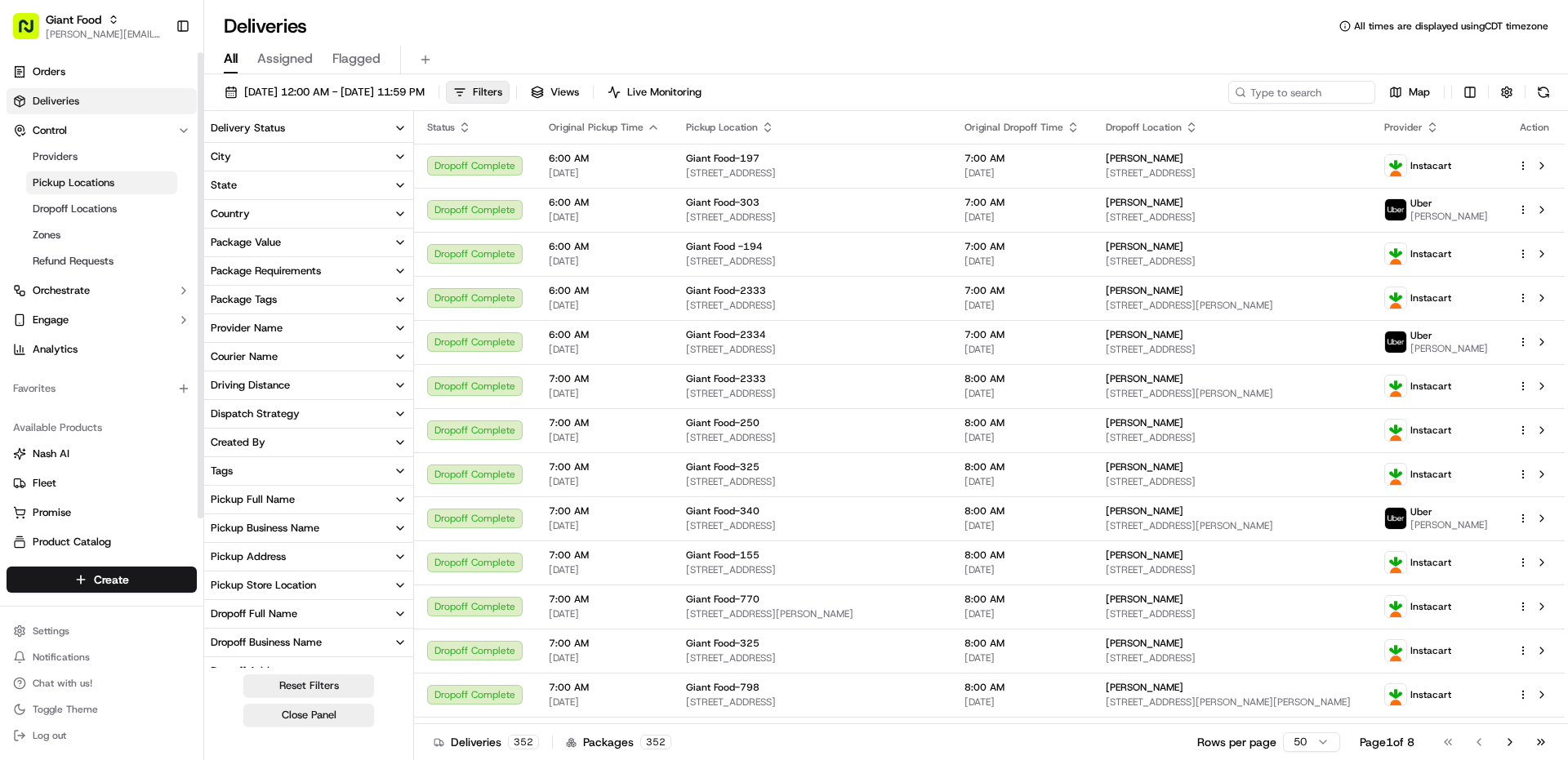
click at [91, 189] on span "Pickup Locations" at bounding box center [74, 183] width 82 height 15
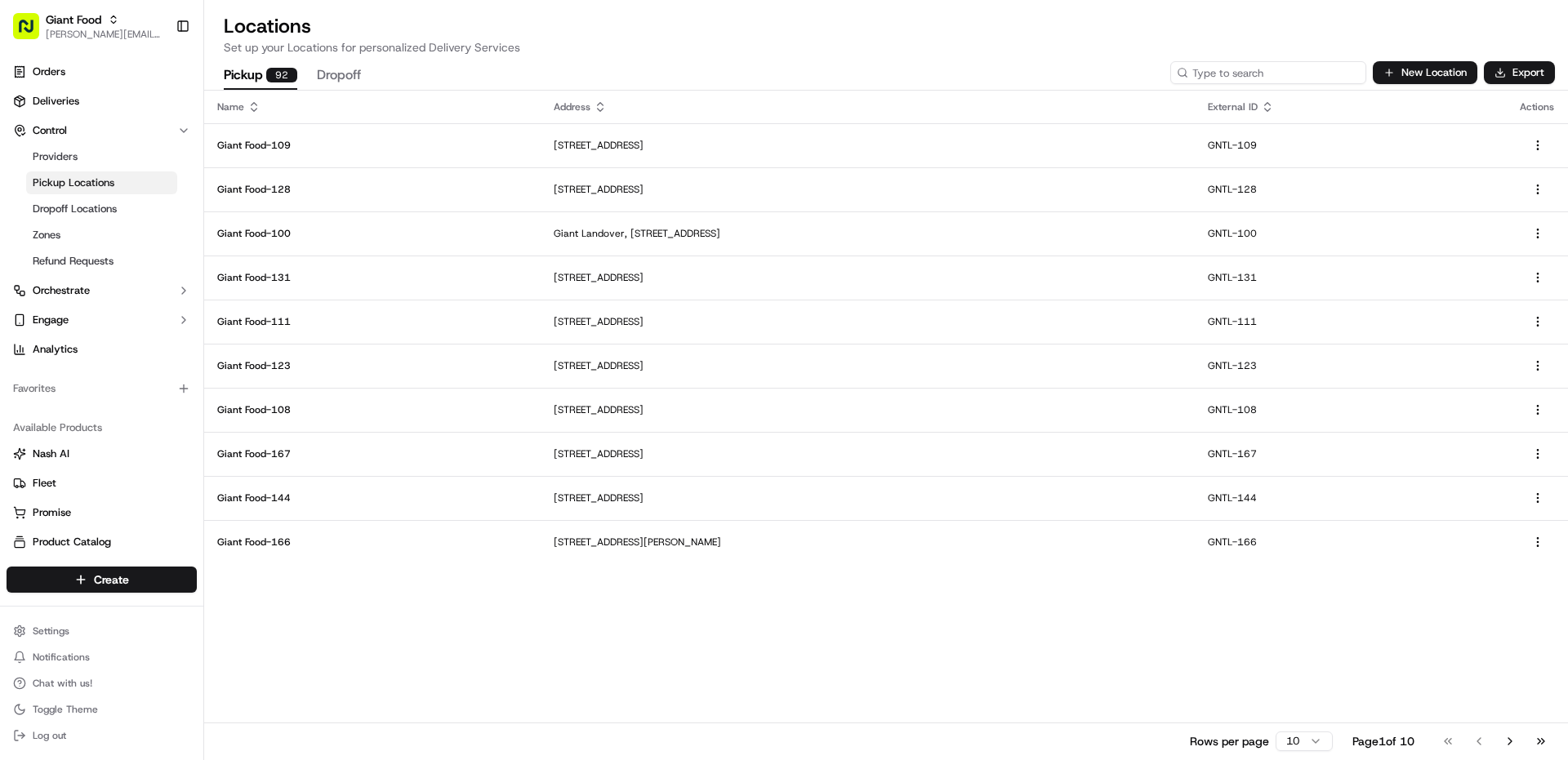
click at [1251, 67] on input at bounding box center [1268, 73] width 196 height 23
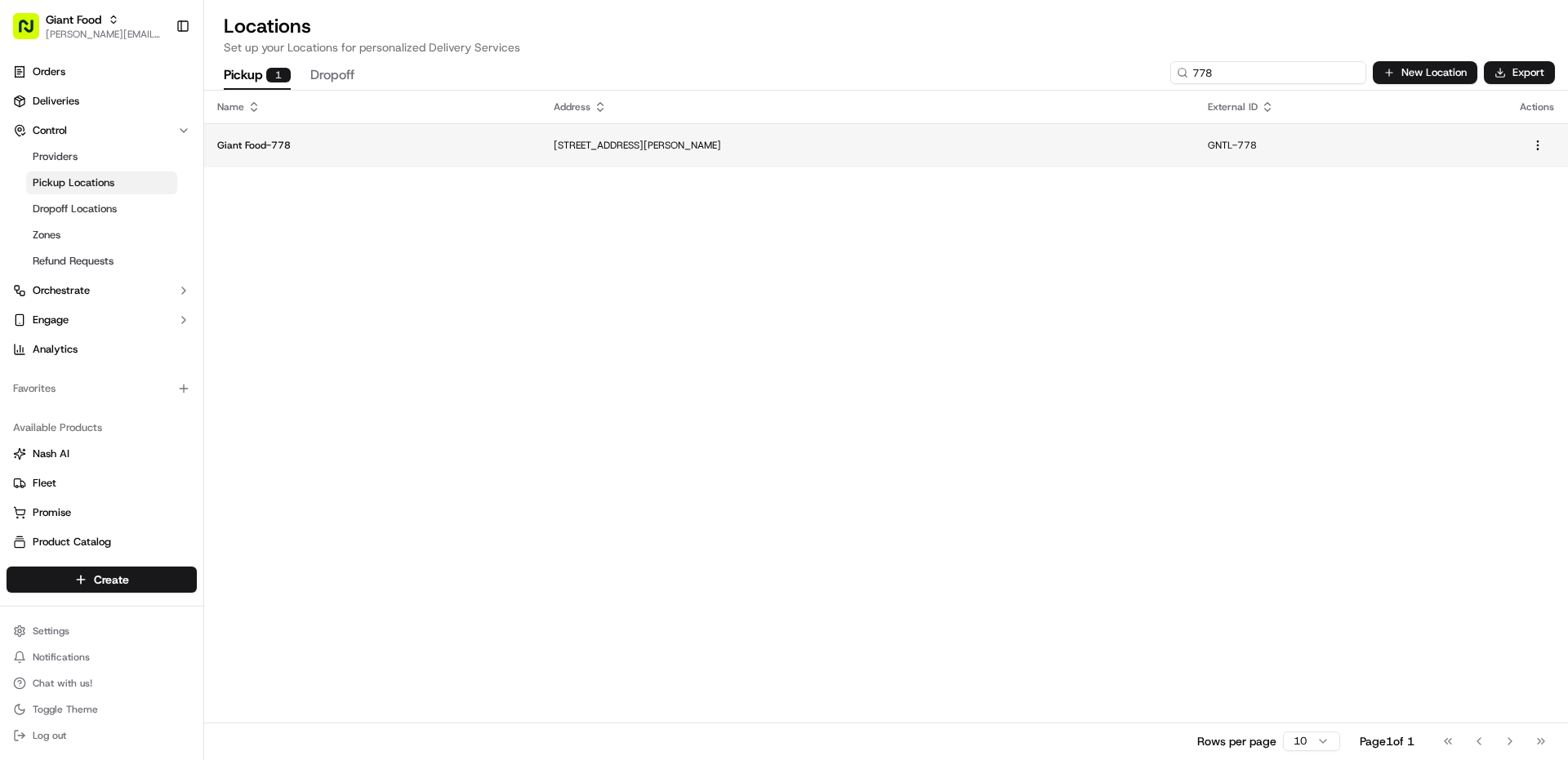
type input "778"
click at [918, 159] on td "[STREET_ADDRESS][PERSON_NAME]" at bounding box center [868, 145] width 654 height 44
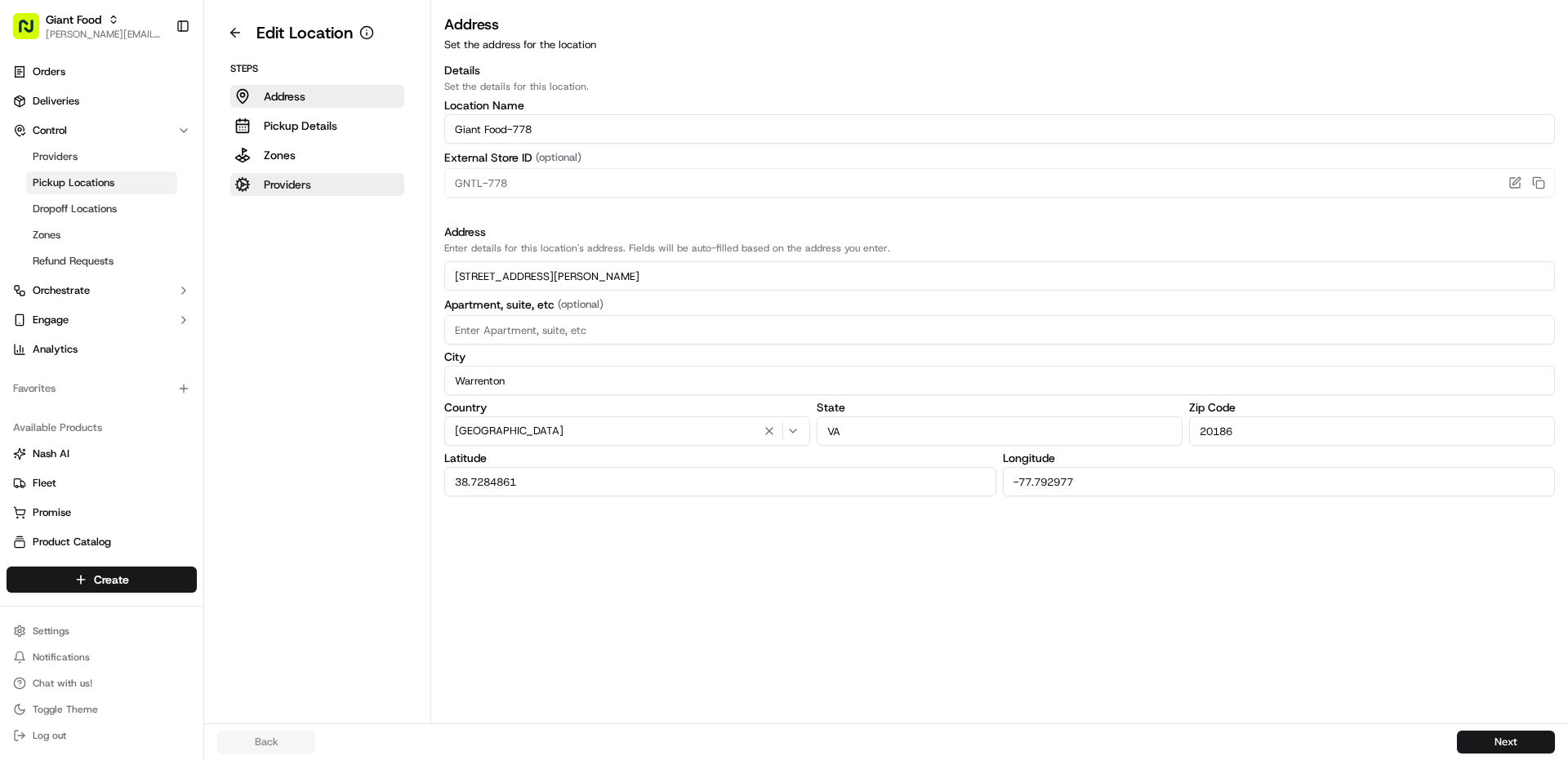
click at [313, 187] on button "Providers" at bounding box center [317, 184] width 174 height 23
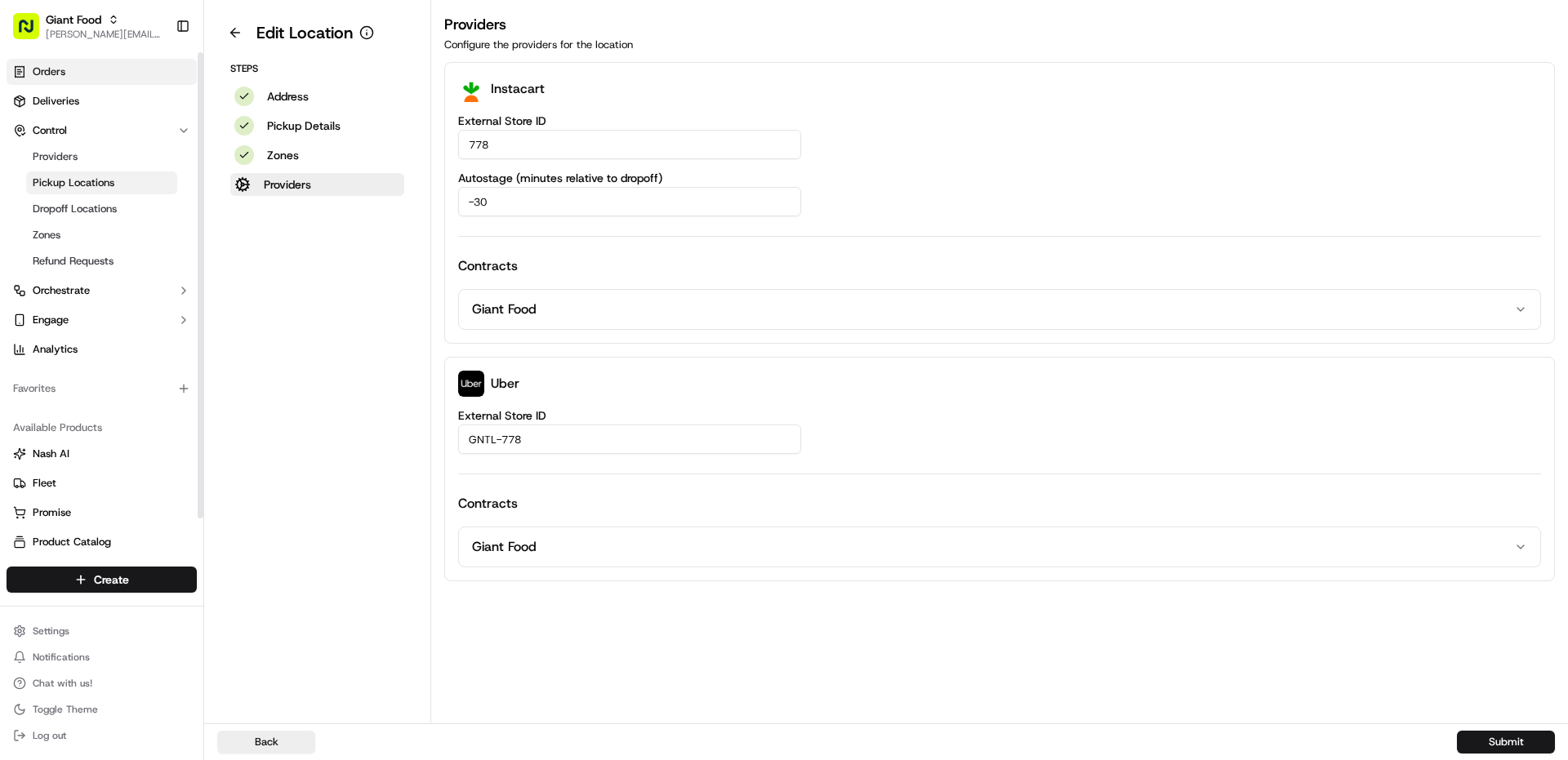
click at [61, 79] on link "Orders" at bounding box center [102, 72] width 190 height 26
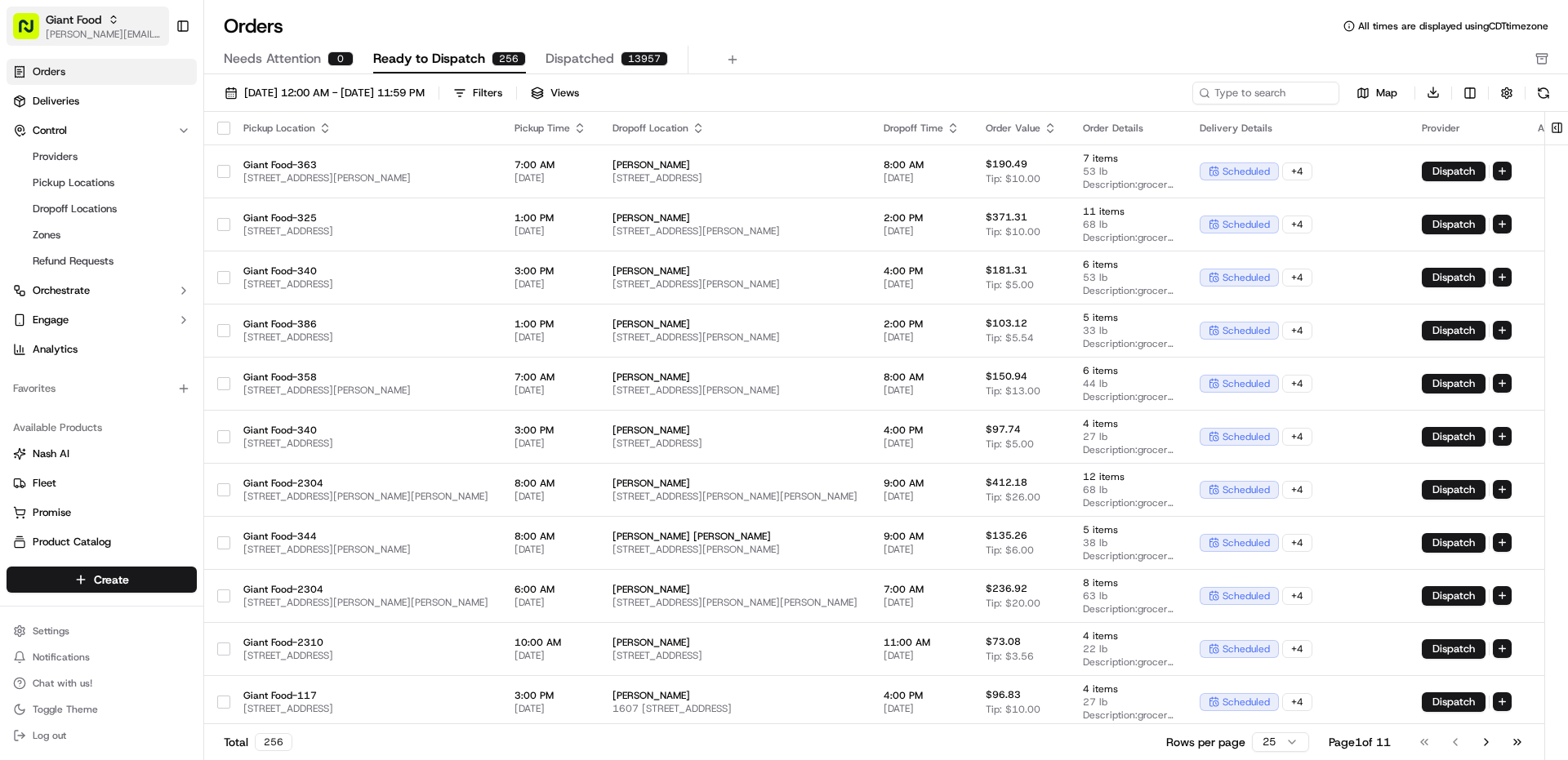
click at [88, 33] on span "[PERSON_NAME][EMAIL_ADDRESS][PERSON_NAME][DOMAIN_NAME]" at bounding box center [103, 35] width 117 height 13
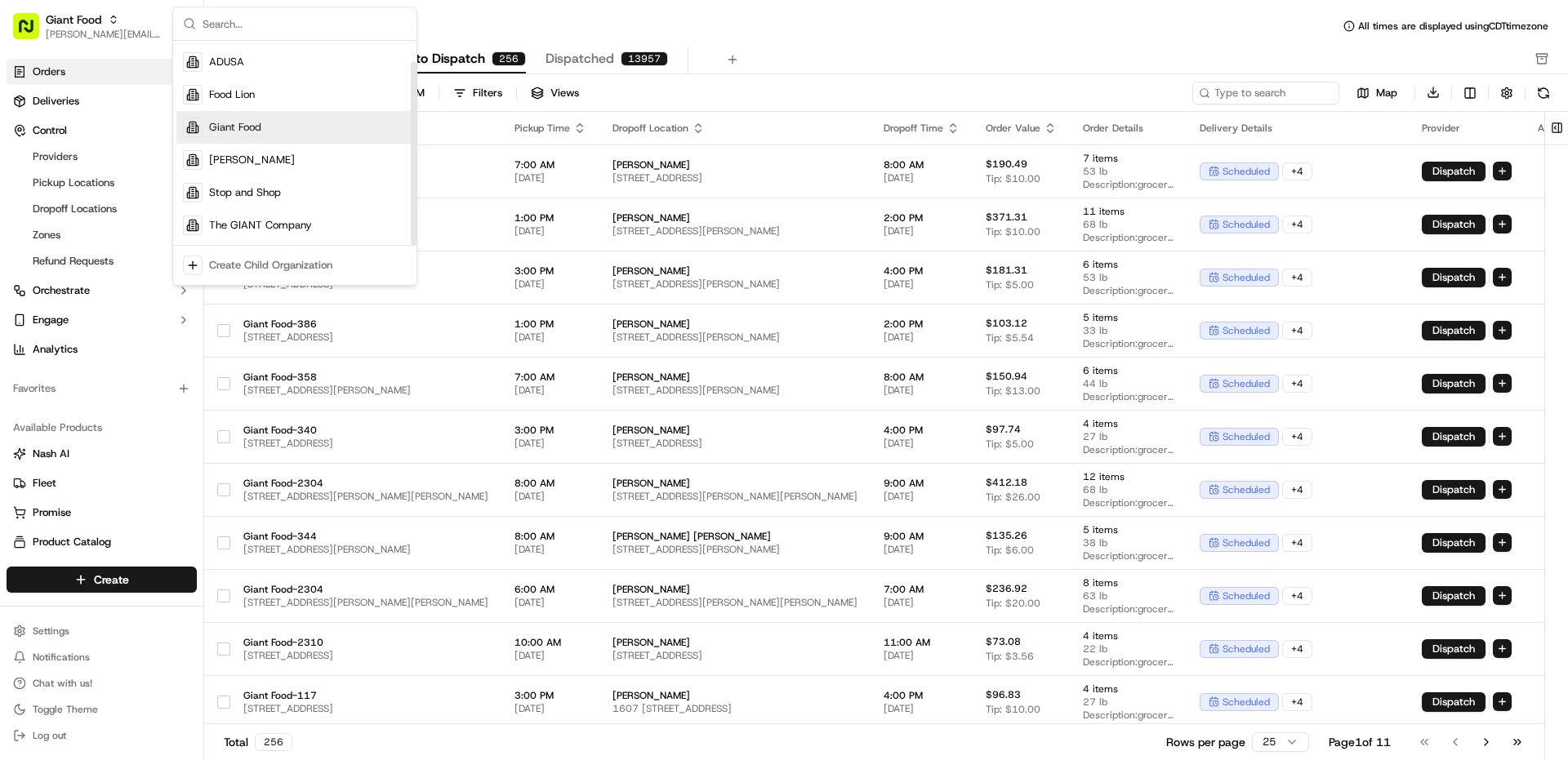
scroll to position [22, 0]
click at [566, 9] on div "Orders All times are displayed using CDT timezone Needs Attention 0 Ready to Di…" at bounding box center [886, 380] width 1364 height 760
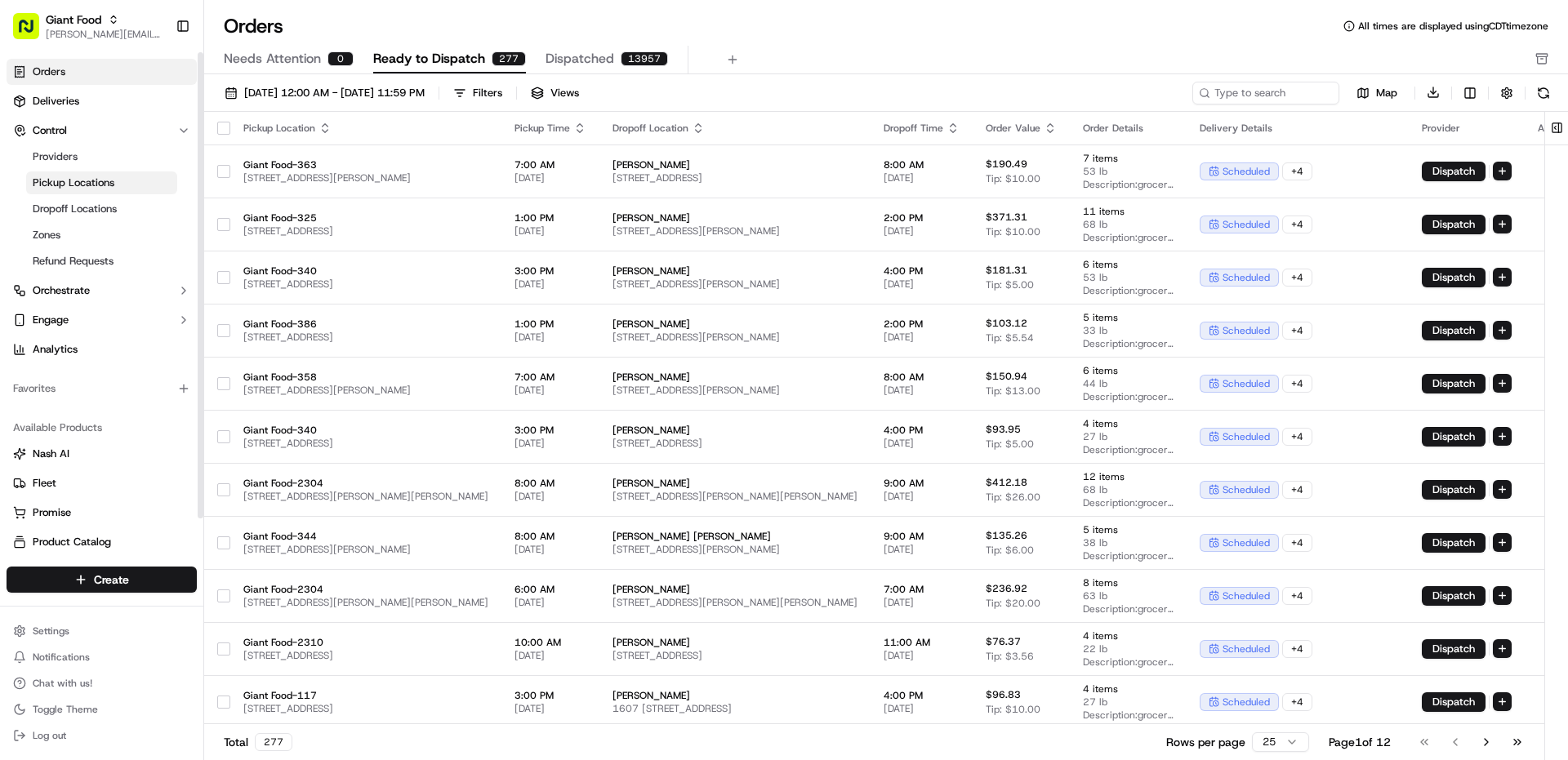
click at [114, 181] on link "Pickup Locations" at bounding box center [102, 183] width 151 height 23
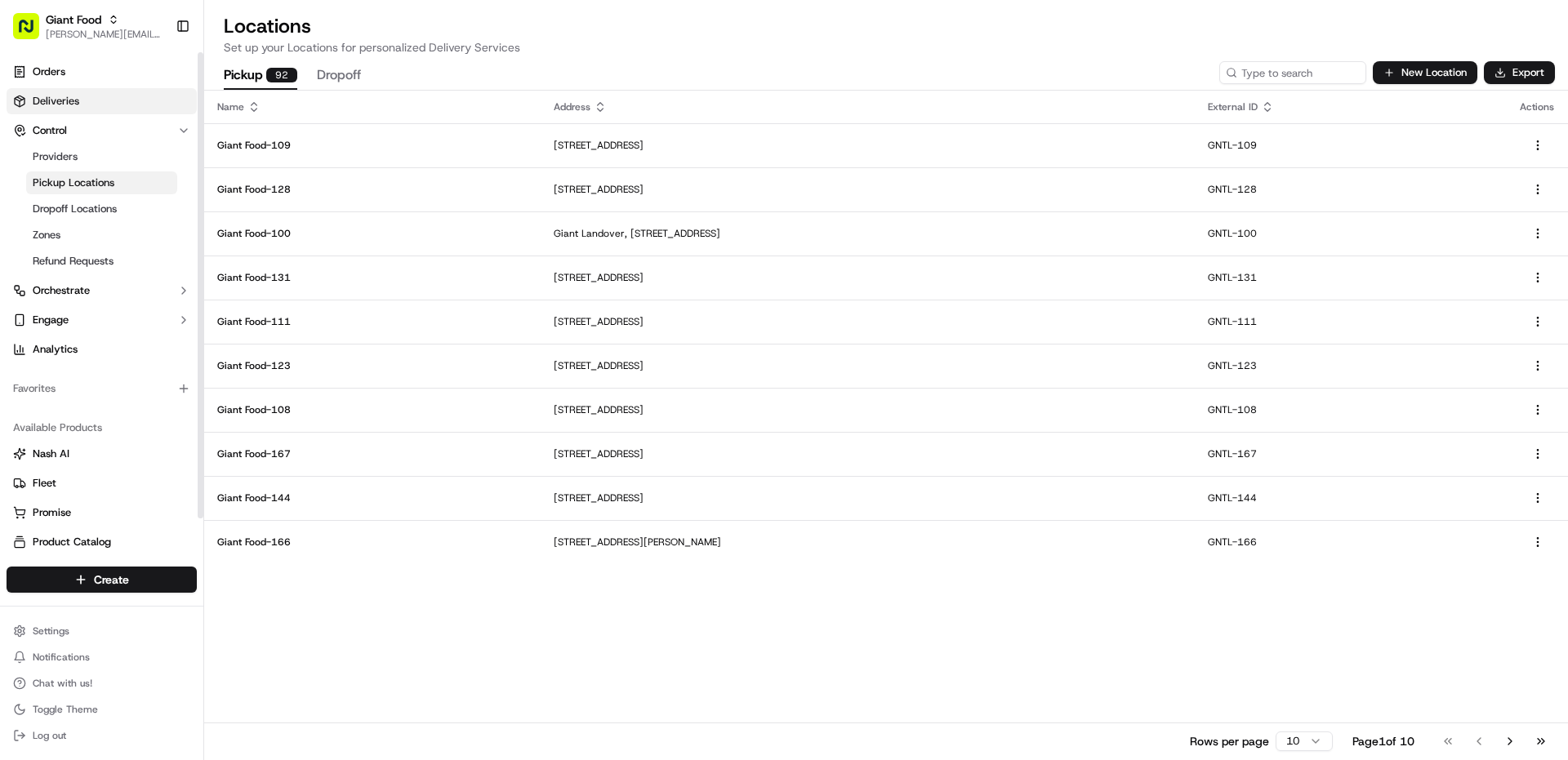
click at [60, 105] on span "Deliveries" at bounding box center [56, 102] width 46 height 15
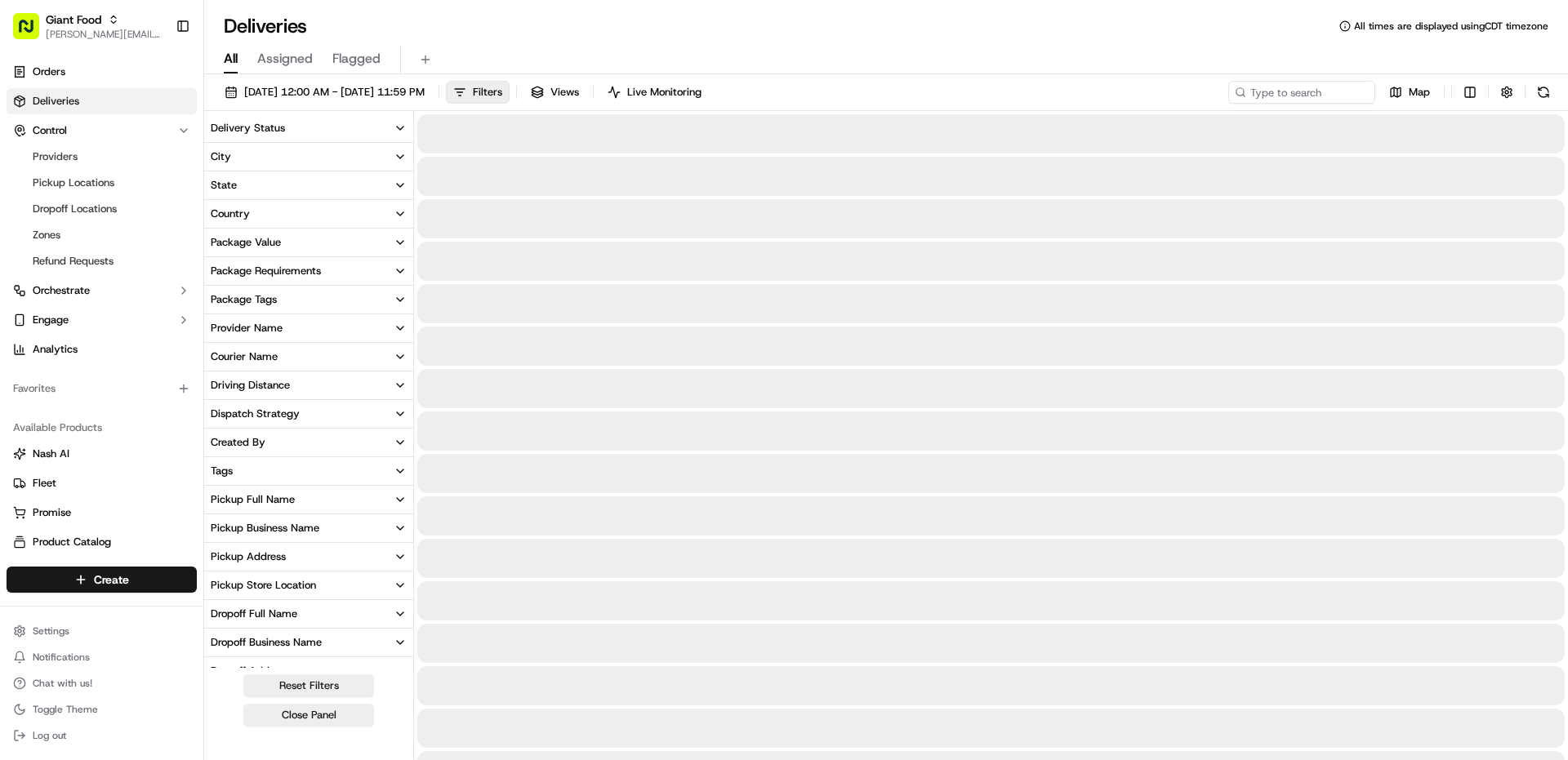
click at [301, 60] on span "Assigned" at bounding box center [284, 59] width 55 height 20
click at [237, 58] on span "All" at bounding box center [231, 59] width 14 height 20
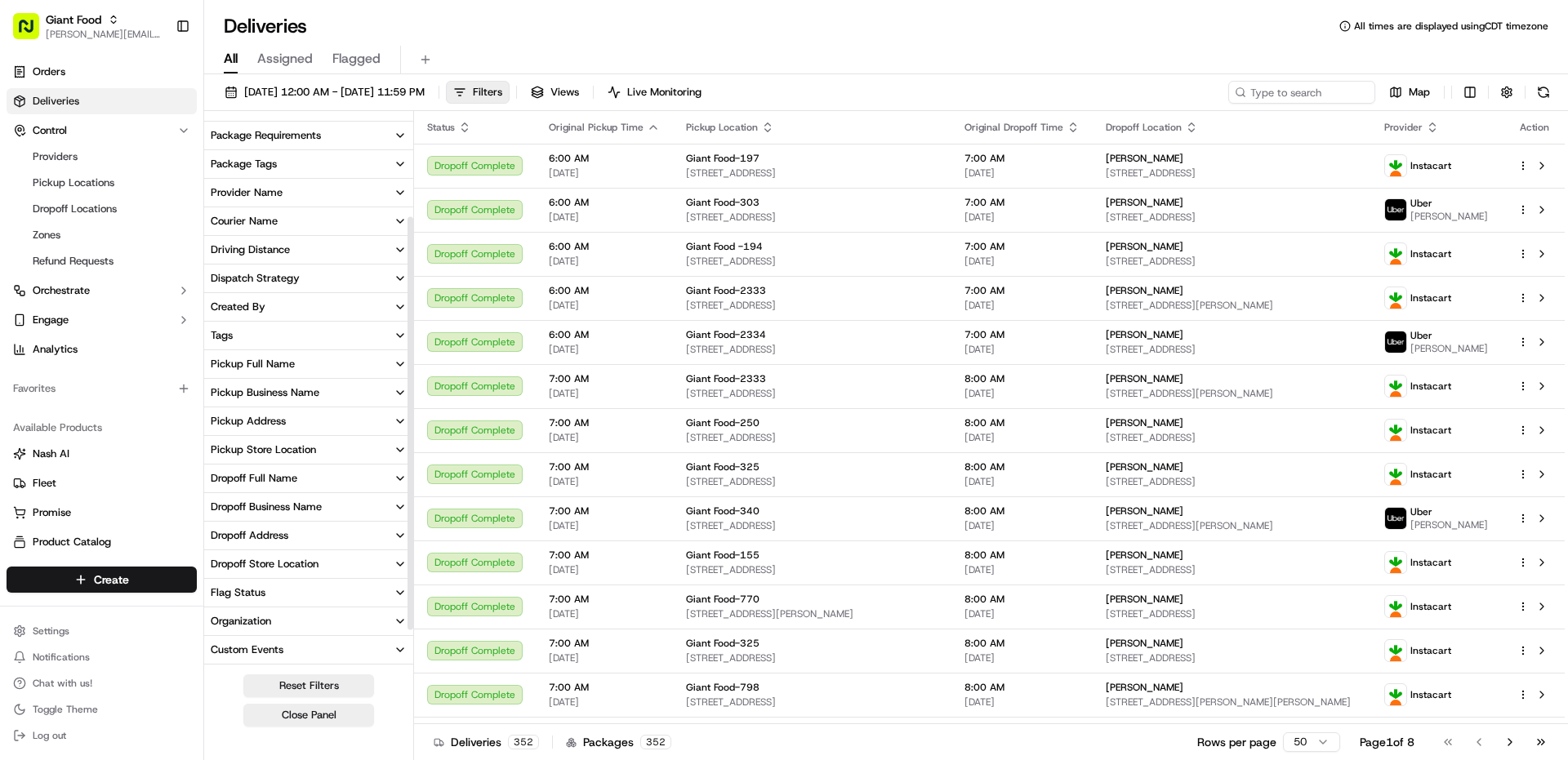
scroll to position [136, 0]
click at [296, 444] on div "Pickup Store Location" at bounding box center [263, 449] width 105 height 15
click at [295, 470] on input at bounding box center [318, 480] width 176 height 26
click at [222, 510] on button "stl_apM6o2KRbjcS4JuyBMfjJa" at bounding box center [218, 507] width 13 height 13
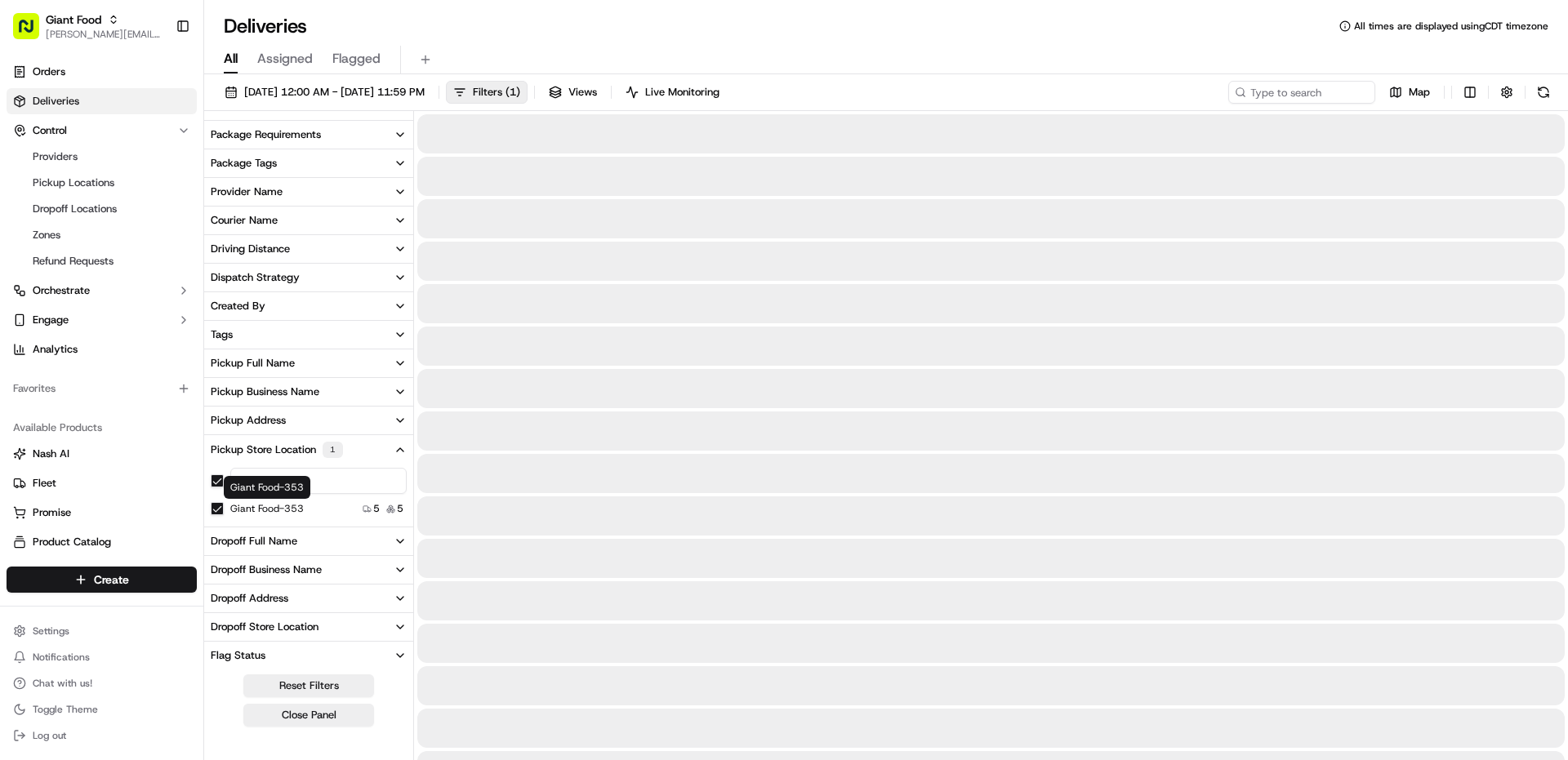
click at [313, 477] on input "353" at bounding box center [318, 481] width 176 height 26
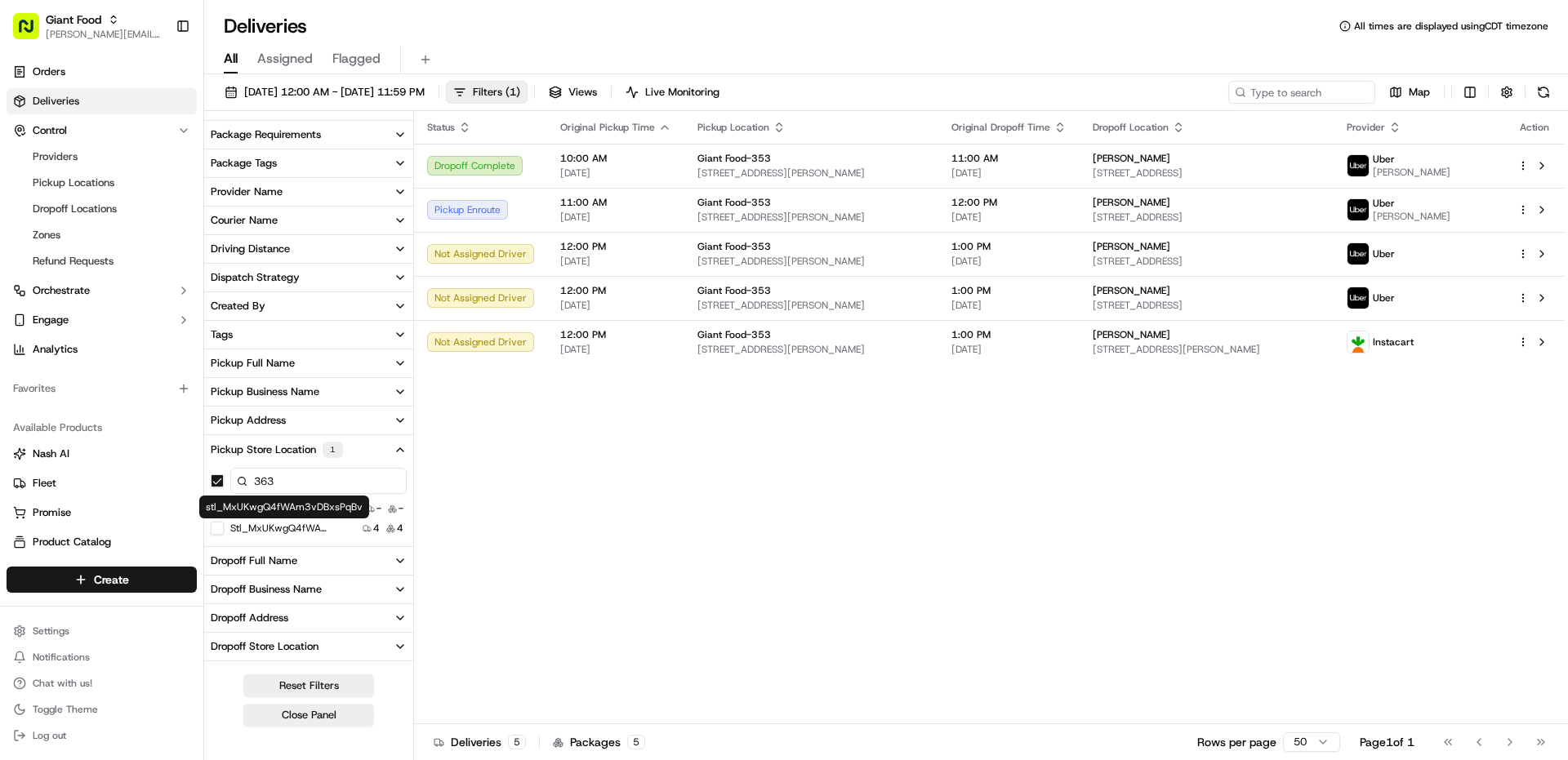
type input "363"
click at [217, 526] on button "stl_MxUKwgQ4fWAm3vDBxsPqBv" at bounding box center [218, 528] width 13 height 13
